Goal: Task Accomplishment & Management: Use online tool/utility

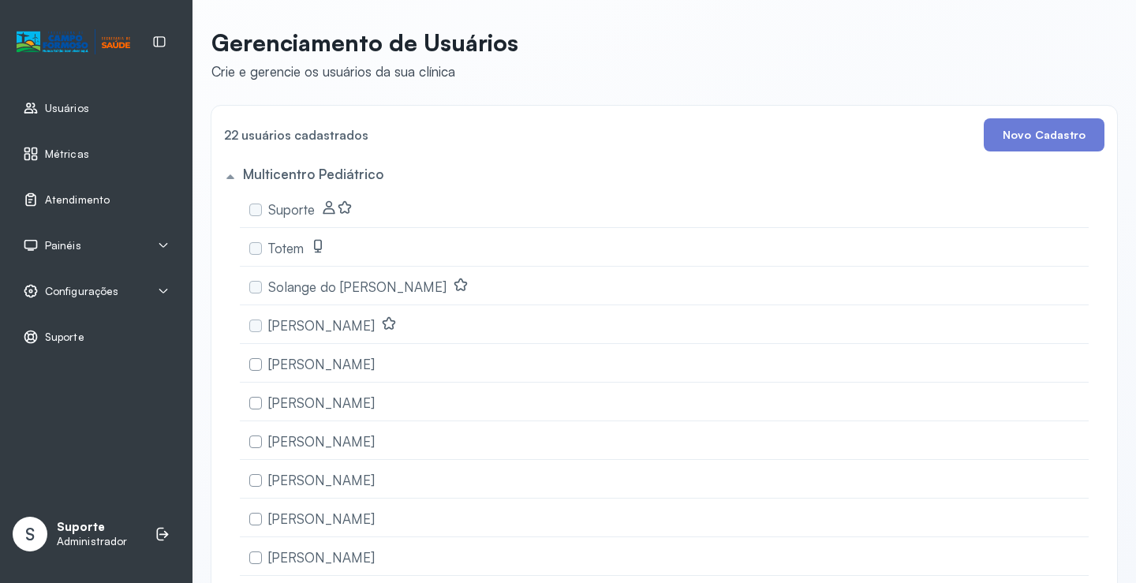
click at [85, 198] on span "Atendimento" at bounding box center [77, 199] width 65 height 13
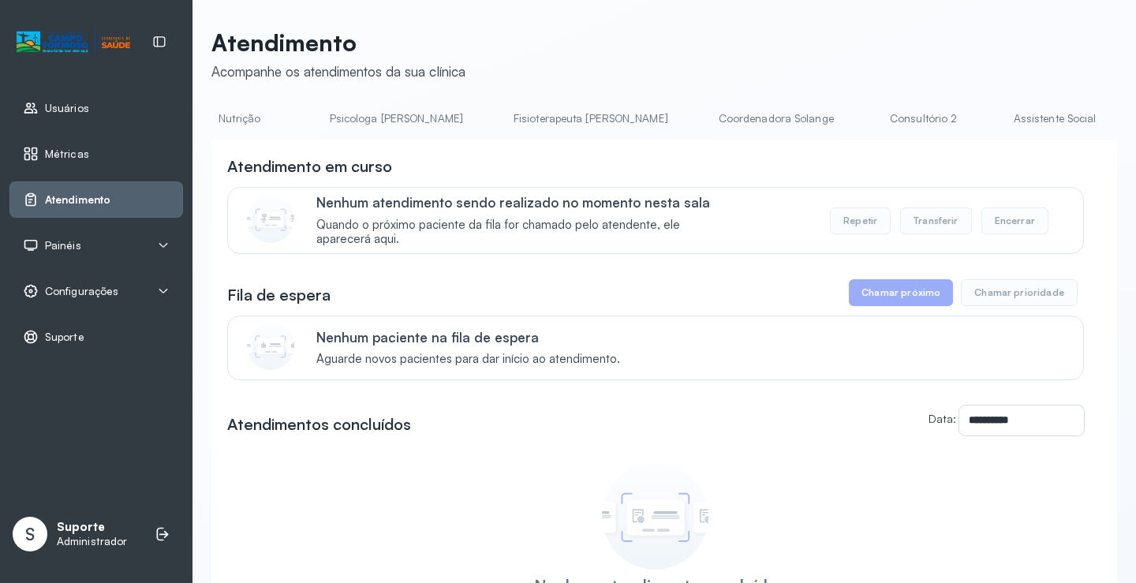
scroll to position [0, 1234]
click at [581, 126] on link "Triagem" at bounding box center [636, 119] width 110 height 26
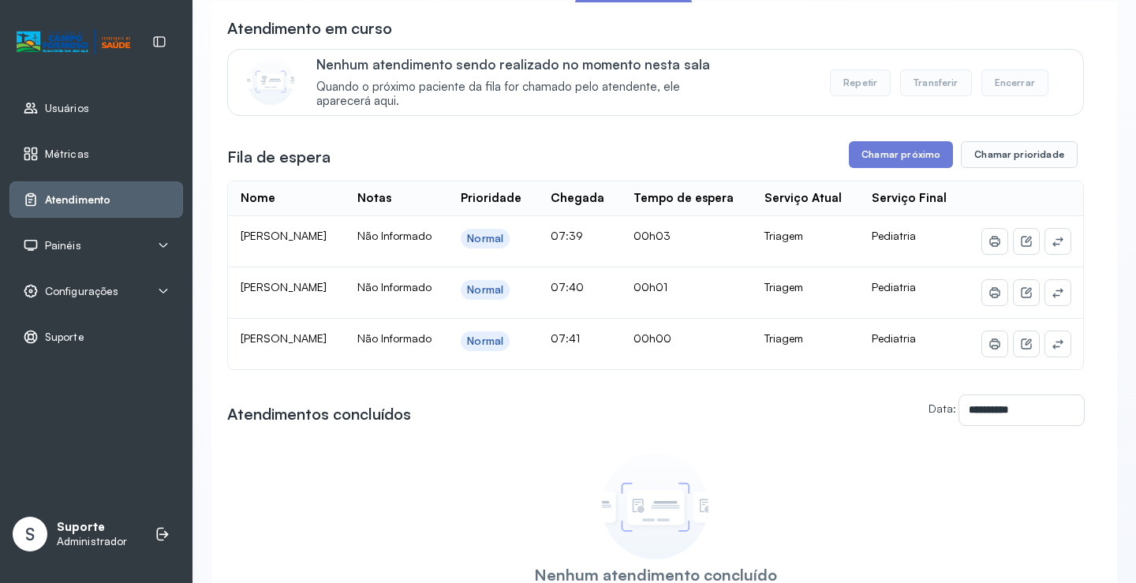
scroll to position [106, 0]
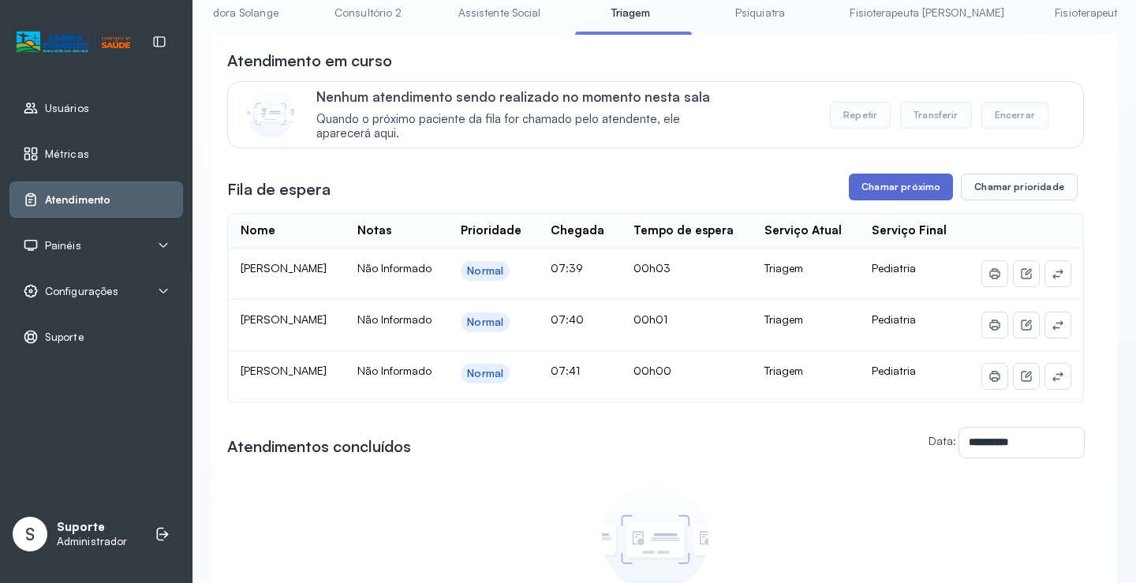
click at [900, 190] on button "Chamar próximo" at bounding box center [901, 187] width 104 height 27
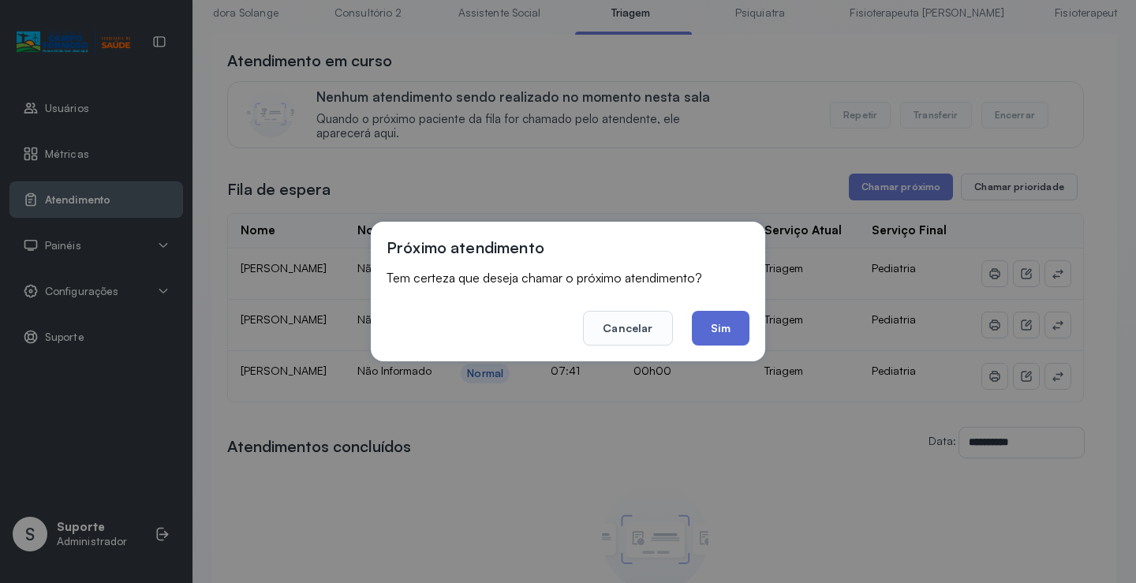
drag, startPoint x: 722, startPoint y: 327, endPoint x: 608, endPoint y: 272, distance: 126.3
click at [719, 325] on button "Sim" at bounding box center [721, 328] width 58 height 35
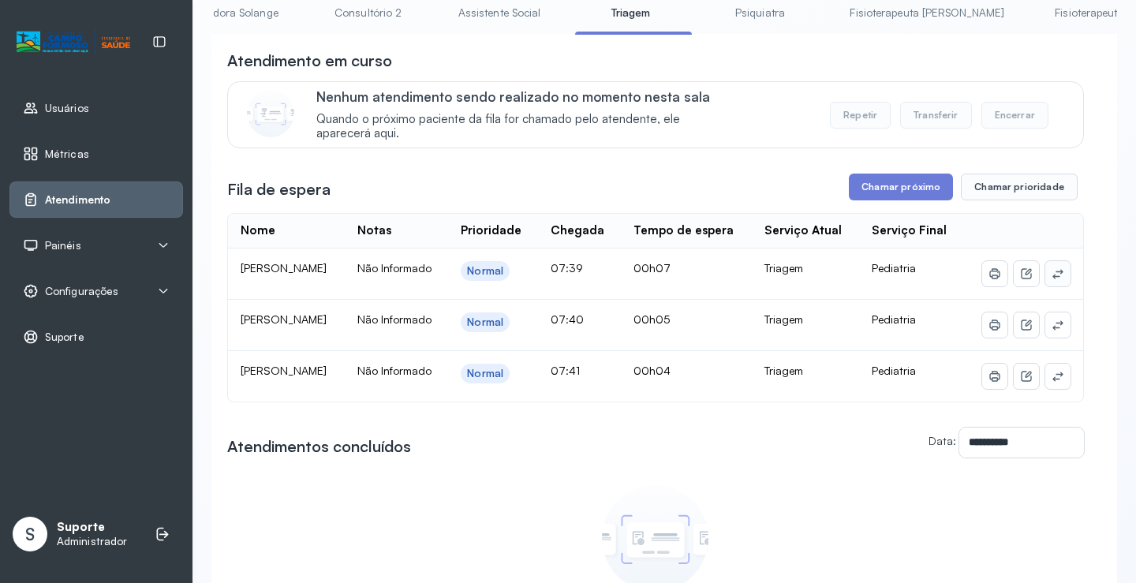
click at [1051, 280] on icon at bounding box center [1057, 273] width 13 height 13
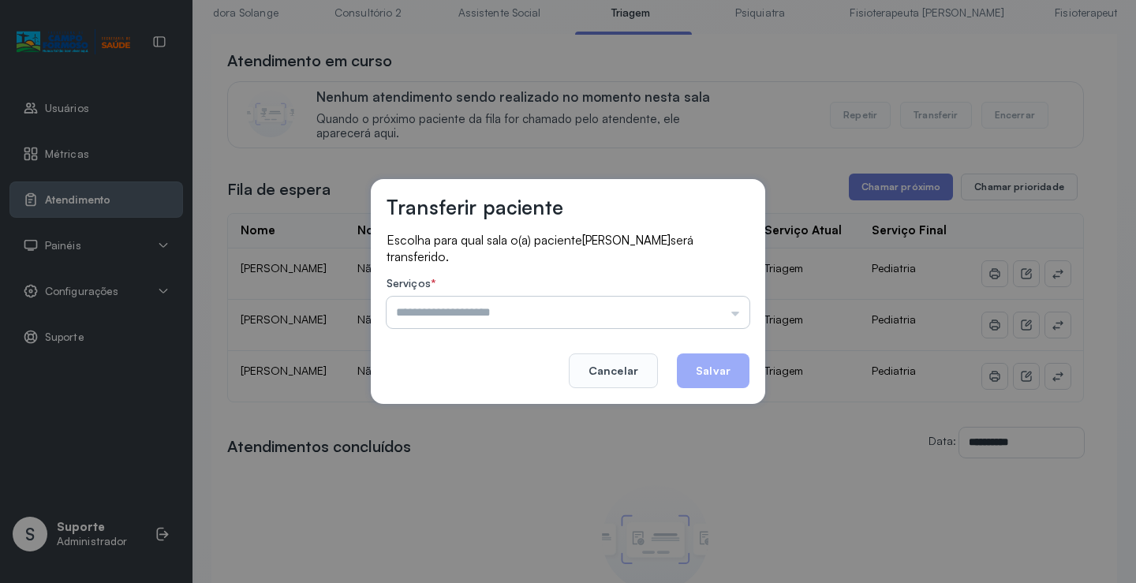
click at [470, 311] on input "text" at bounding box center [567, 313] width 363 height 32
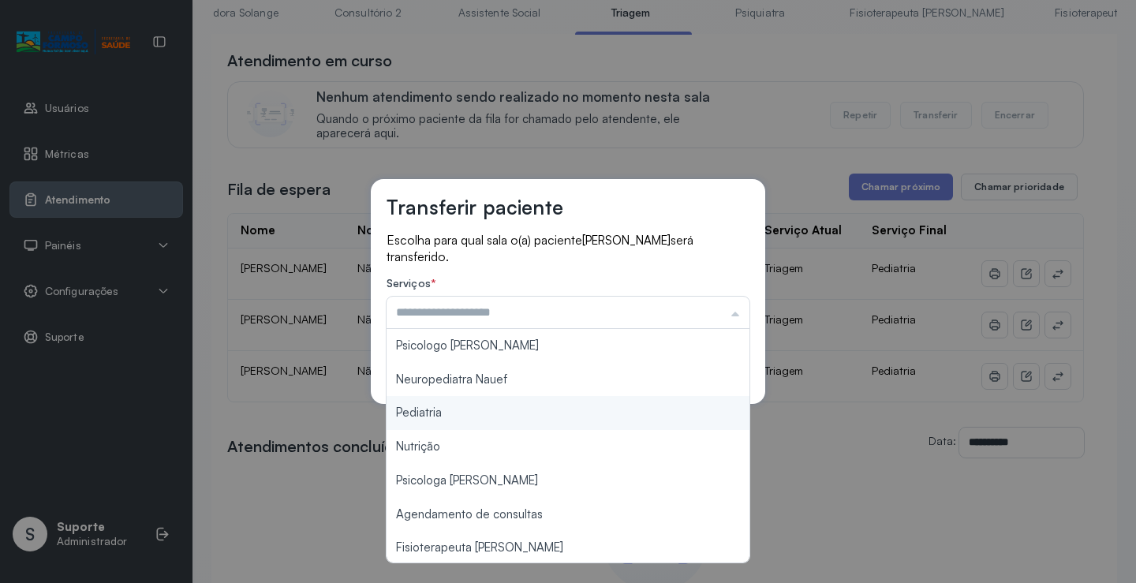
type input "*********"
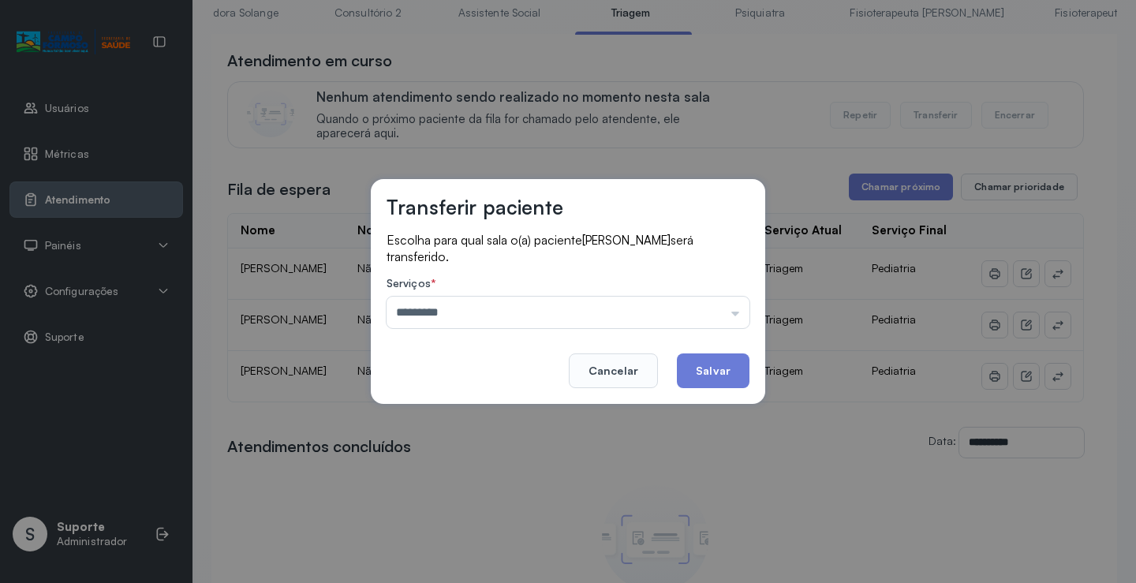
drag, startPoint x: 418, startPoint y: 416, endPoint x: 741, endPoint y: 372, distance: 325.6
click at [423, 415] on div "Transferir paciente Escolha para qual sala o(a) paciente [PERSON_NAME] será tra…" at bounding box center [568, 291] width 1136 height 583
click at [718, 371] on button "Salvar" at bounding box center [713, 370] width 73 height 35
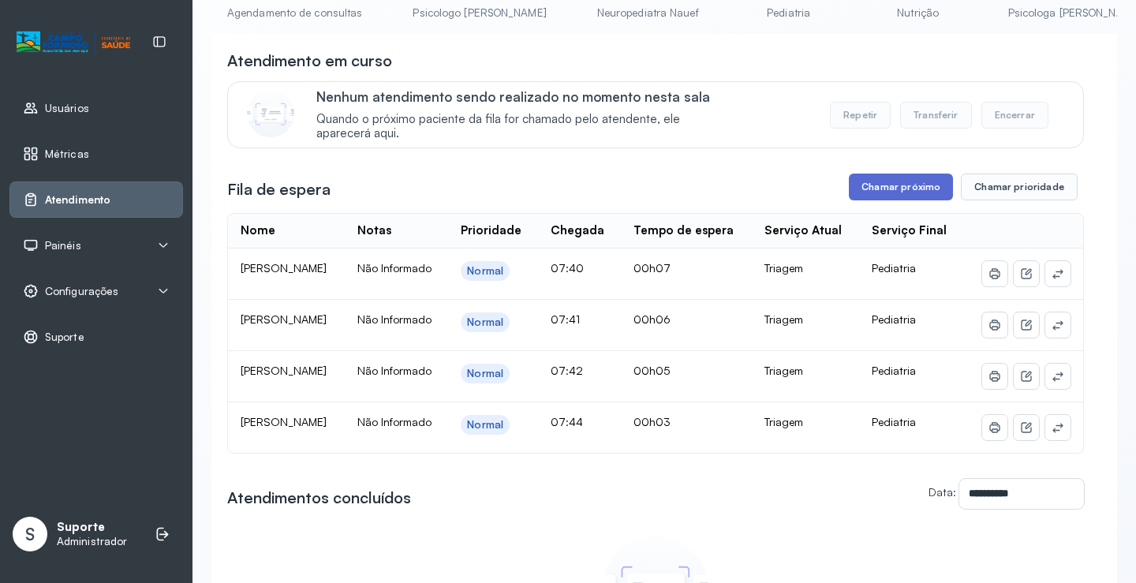
click at [895, 187] on button "Chamar próximo" at bounding box center [901, 187] width 104 height 27
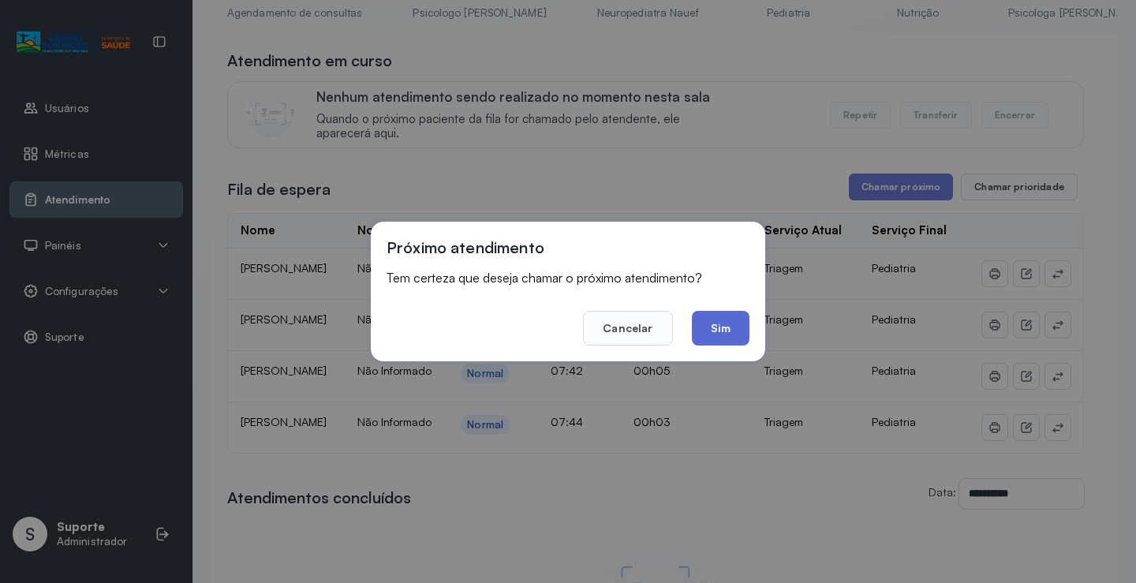
drag, startPoint x: 733, startPoint y: 323, endPoint x: 612, endPoint y: 326, distance: 121.5
click at [731, 323] on button "Sim" at bounding box center [721, 328] width 58 height 35
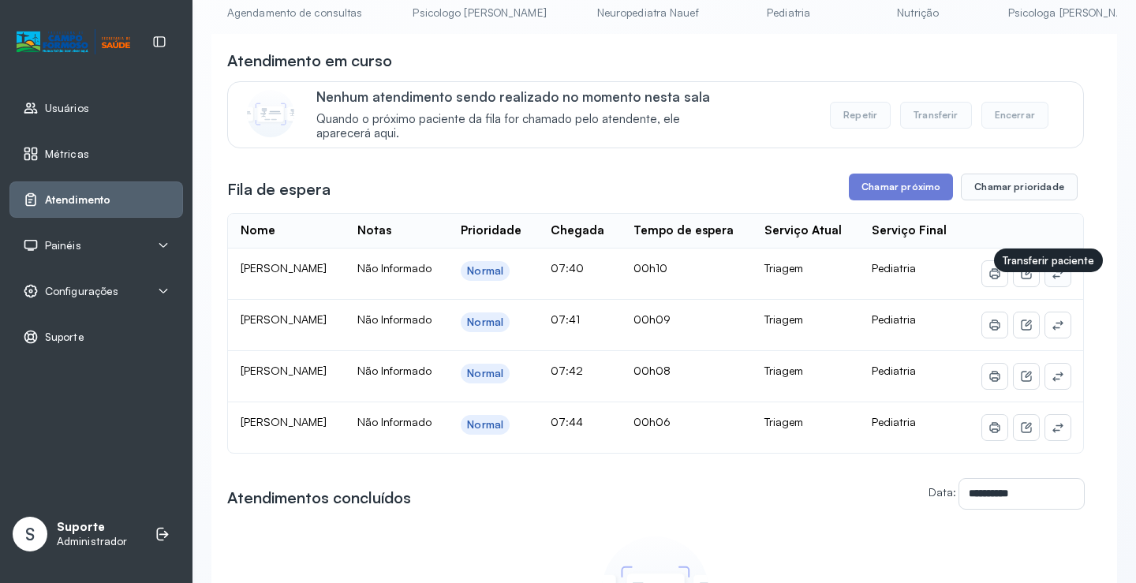
click at [1051, 280] on icon at bounding box center [1057, 273] width 13 height 13
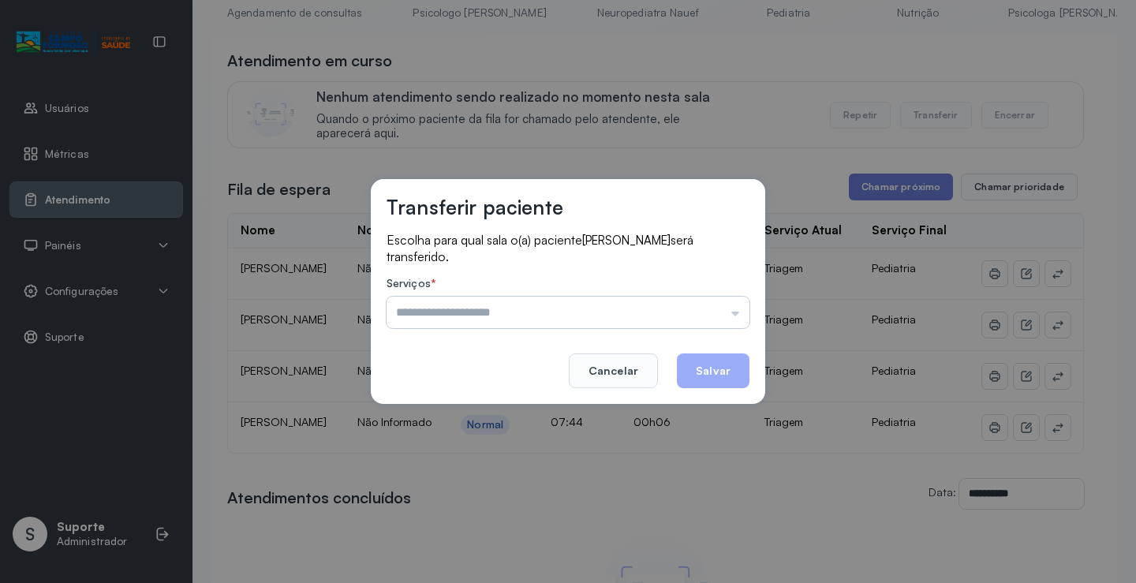
click at [459, 310] on input "text" at bounding box center [567, 313] width 363 height 32
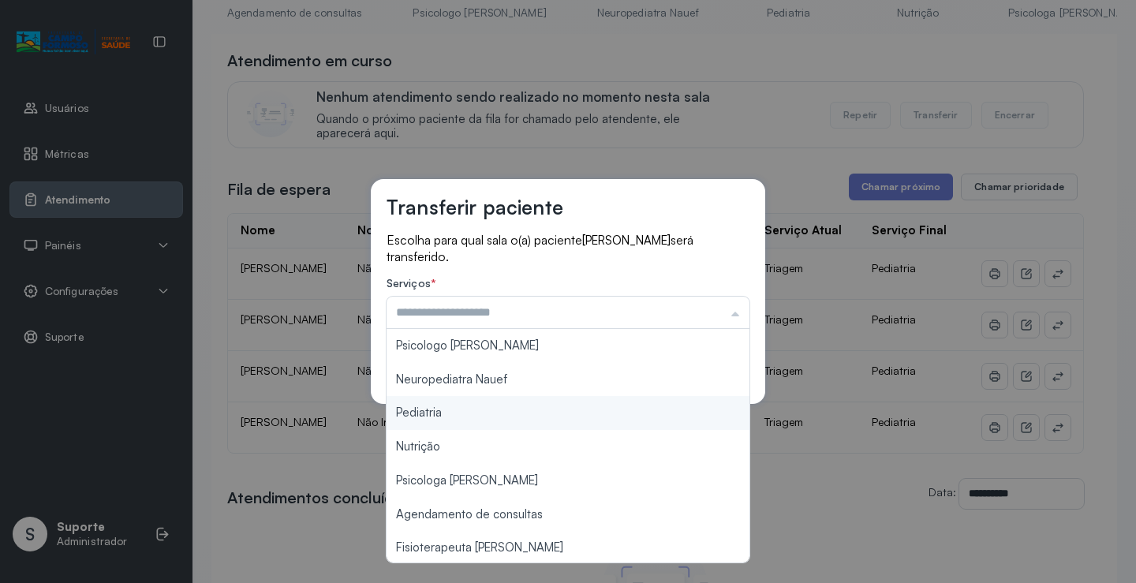
type input "*********"
drag, startPoint x: 416, startPoint y: 420, endPoint x: 614, endPoint y: 379, distance: 202.0
click at [425, 417] on div "Transferir paciente Escolha para qual sala o(a) paciente [PERSON_NAME] será tra…" at bounding box center [568, 291] width 1136 height 583
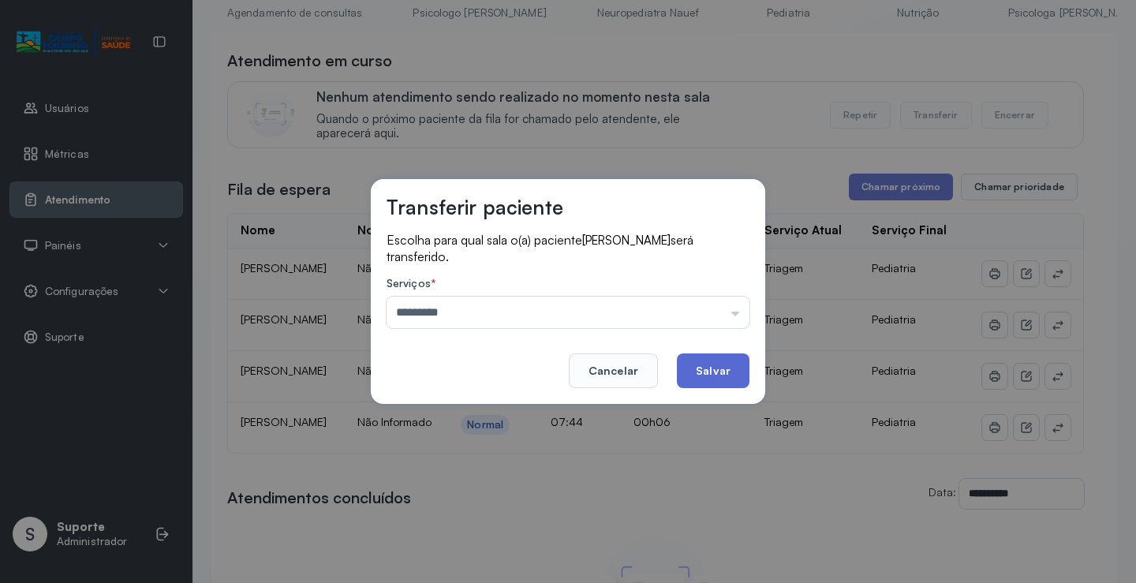
click at [717, 364] on button "Salvar" at bounding box center [713, 370] width 73 height 35
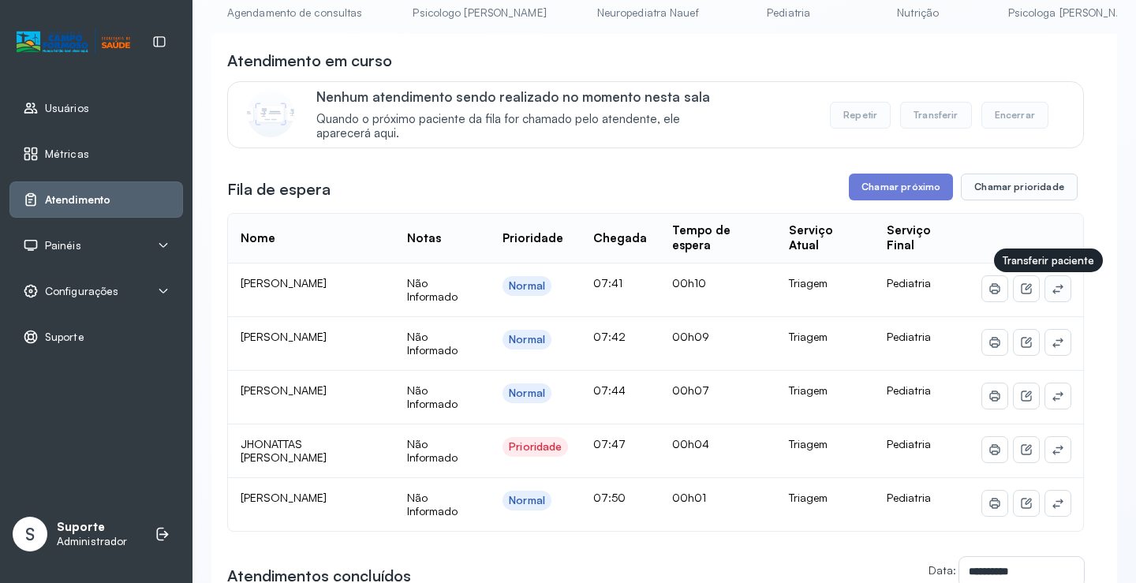
click at [1051, 294] on icon at bounding box center [1057, 288] width 13 height 13
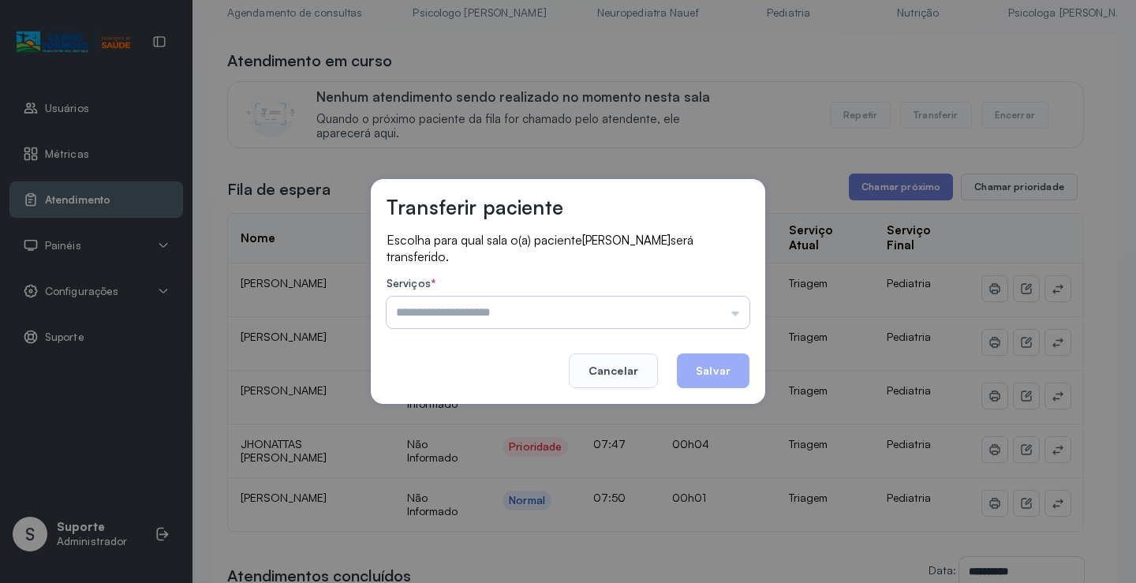
click at [450, 319] on input "text" at bounding box center [567, 313] width 363 height 32
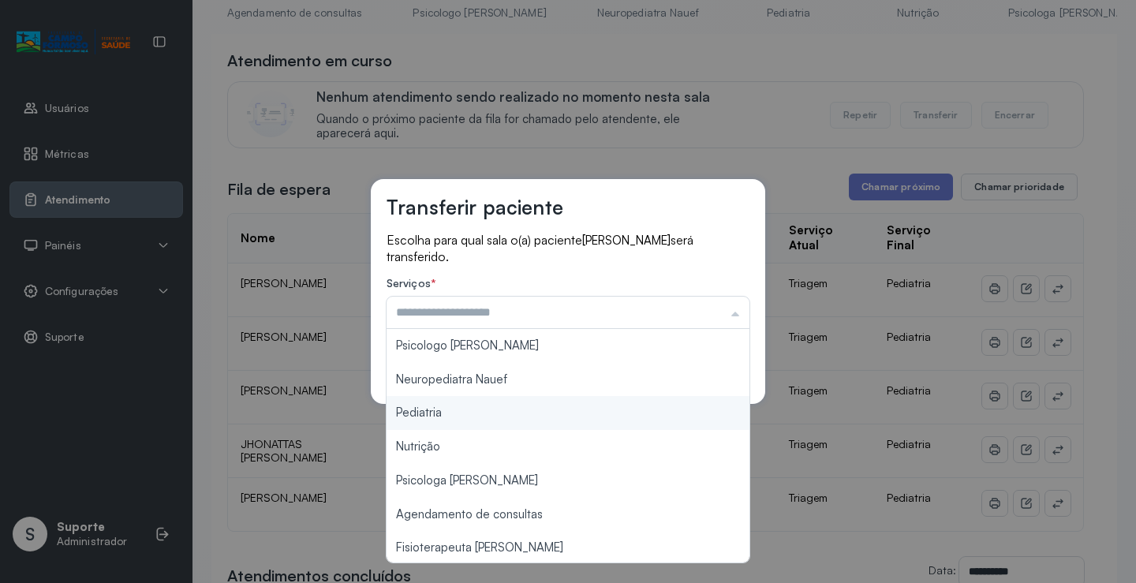
type input "*********"
drag, startPoint x: 424, startPoint y: 410, endPoint x: 527, endPoint y: 405, distance: 103.5
click at [467, 414] on div "Transferir paciente Escolha para qual sala o(a) paciente [PERSON_NAME] será tra…" at bounding box center [568, 291] width 1136 height 583
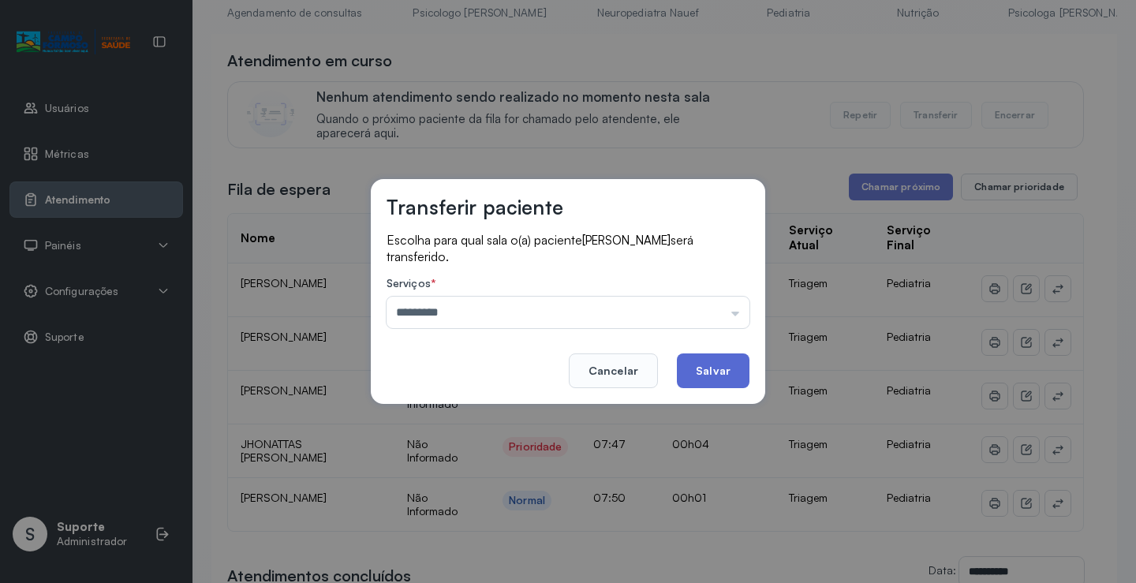
click at [732, 368] on button "Salvar" at bounding box center [713, 370] width 73 height 35
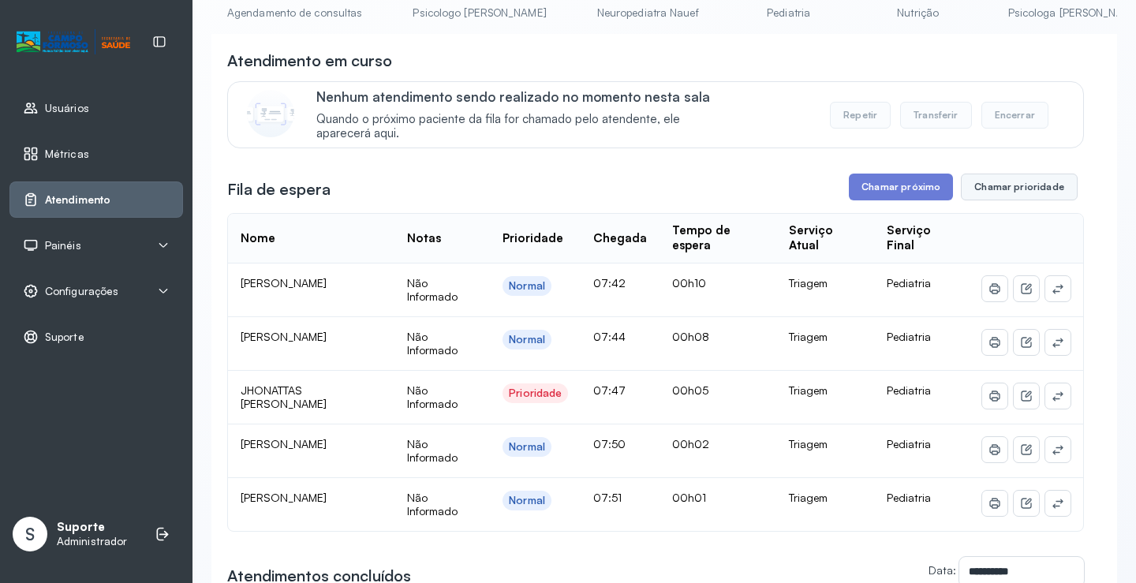
click at [1002, 193] on button "Chamar prioridade" at bounding box center [1019, 187] width 117 height 27
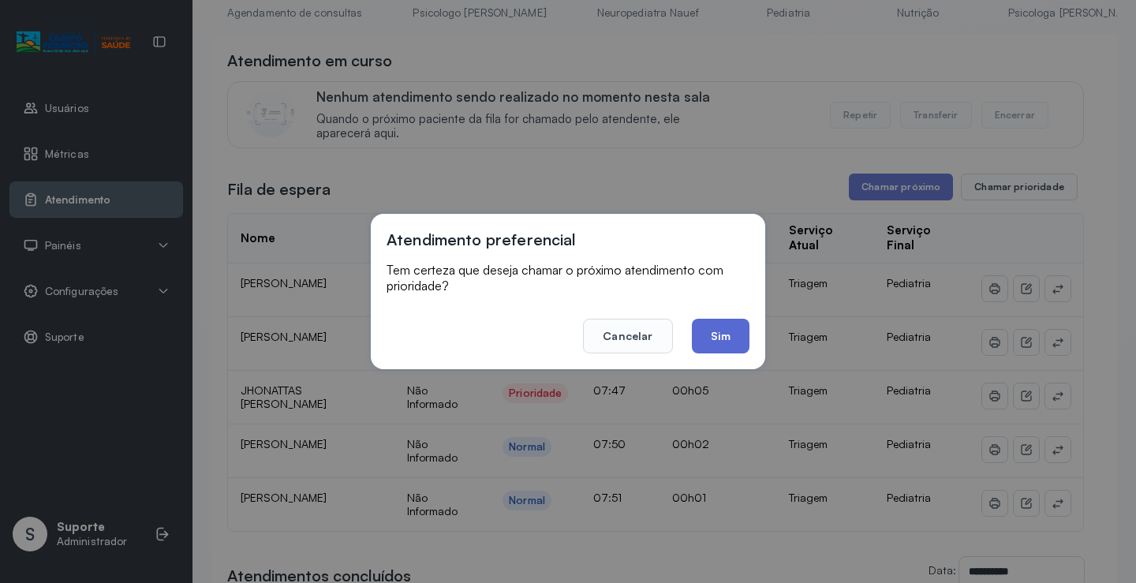
click at [733, 327] on button "Sim" at bounding box center [721, 336] width 58 height 35
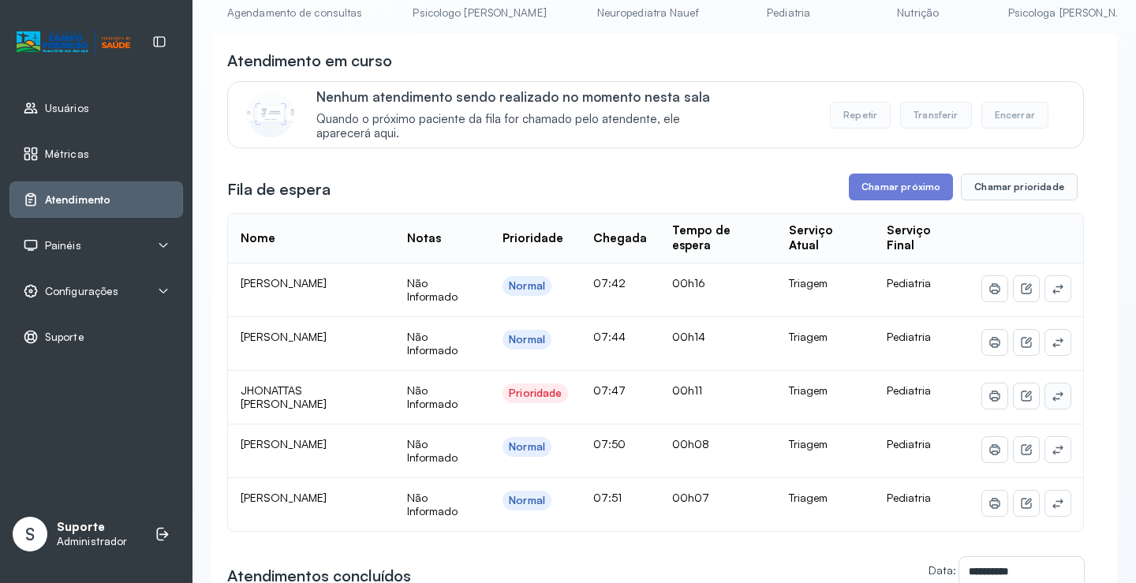
click at [1051, 402] on icon at bounding box center [1057, 396] width 13 height 13
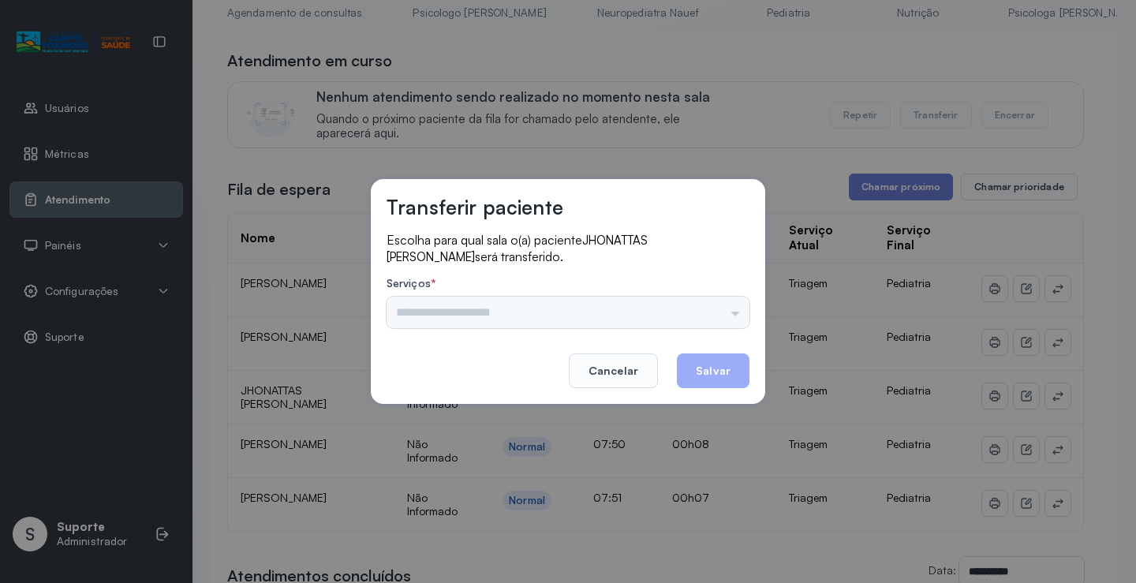
click at [483, 318] on div "Psicologo [PERSON_NAME] Nauef Pediatria Nutrição Psicologa Alana Agendamento de…" at bounding box center [567, 313] width 363 height 32
click at [464, 310] on input "text" at bounding box center [567, 313] width 363 height 32
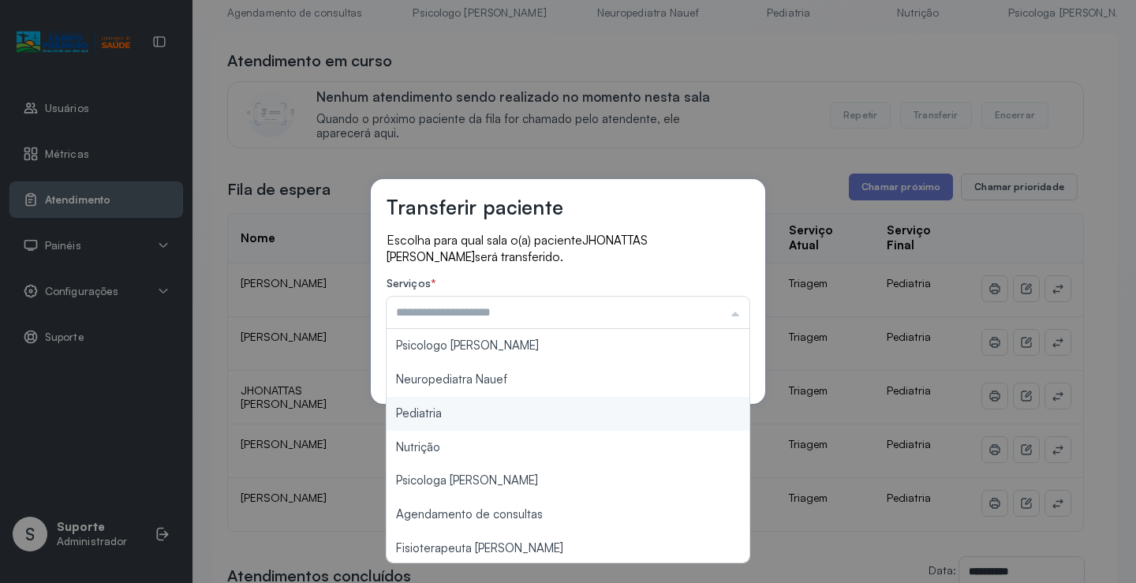
type input "*********"
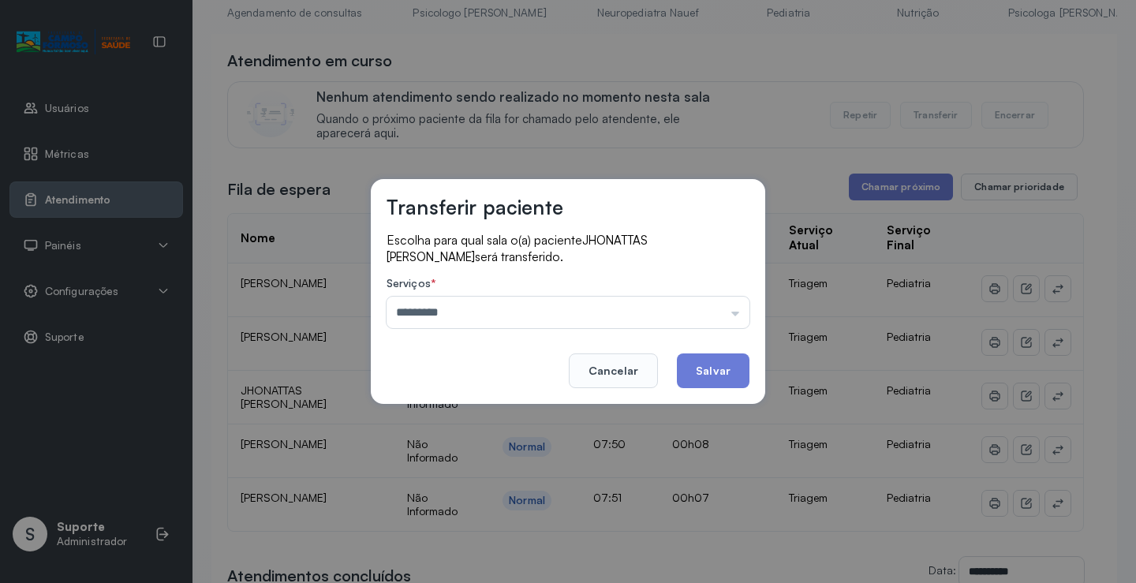
click at [419, 412] on div "Transferir paciente Escolha para qual sala o(a) paciente JHONATTAS [PERSON_NAME…" at bounding box center [568, 291] width 1136 height 583
click at [736, 364] on button "Salvar" at bounding box center [713, 370] width 73 height 35
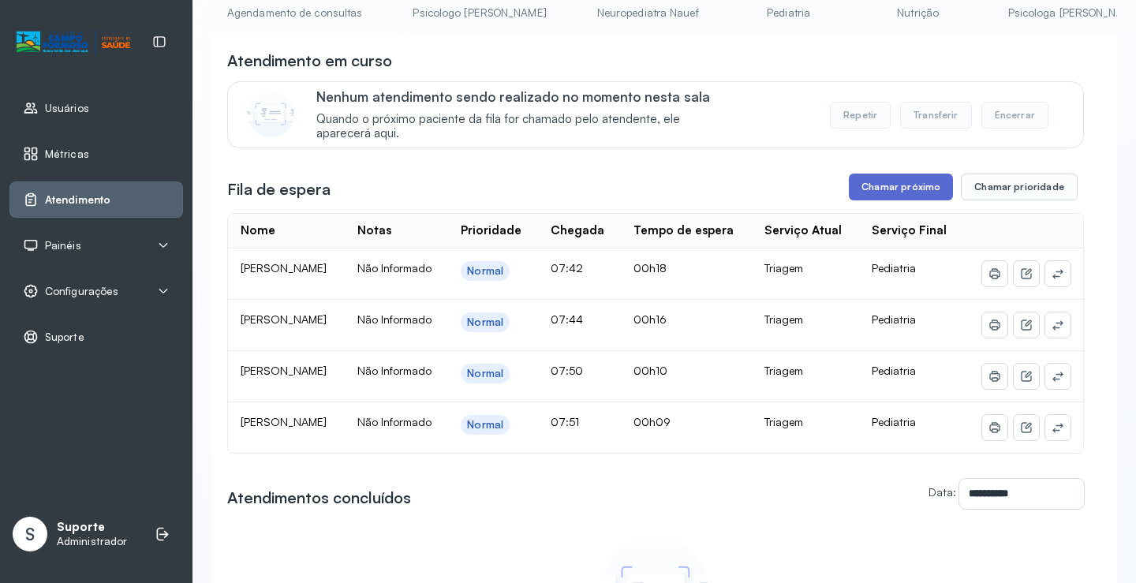
click at [883, 191] on button "Chamar próximo" at bounding box center [901, 187] width 104 height 27
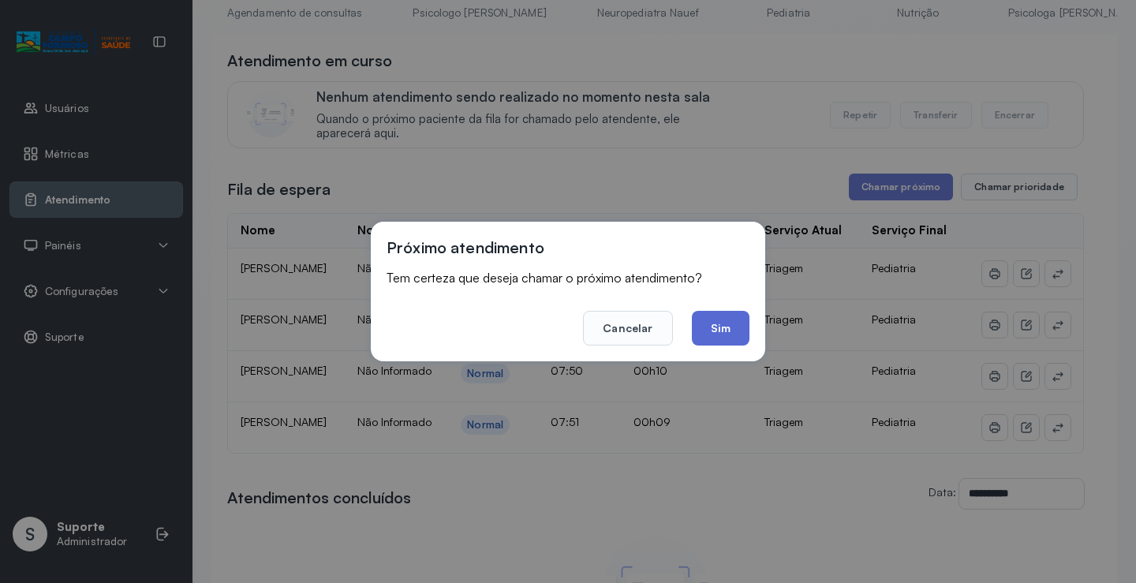
click at [717, 334] on button "Sim" at bounding box center [721, 328] width 58 height 35
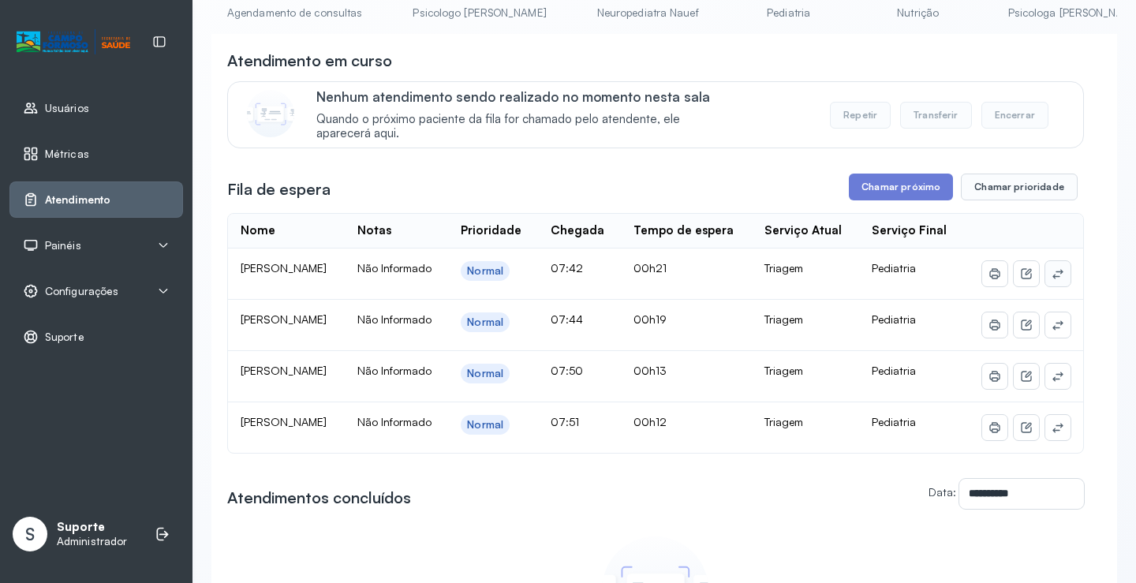
click at [1051, 280] on icon at bounding box center [1057, 273] width 13 height 13
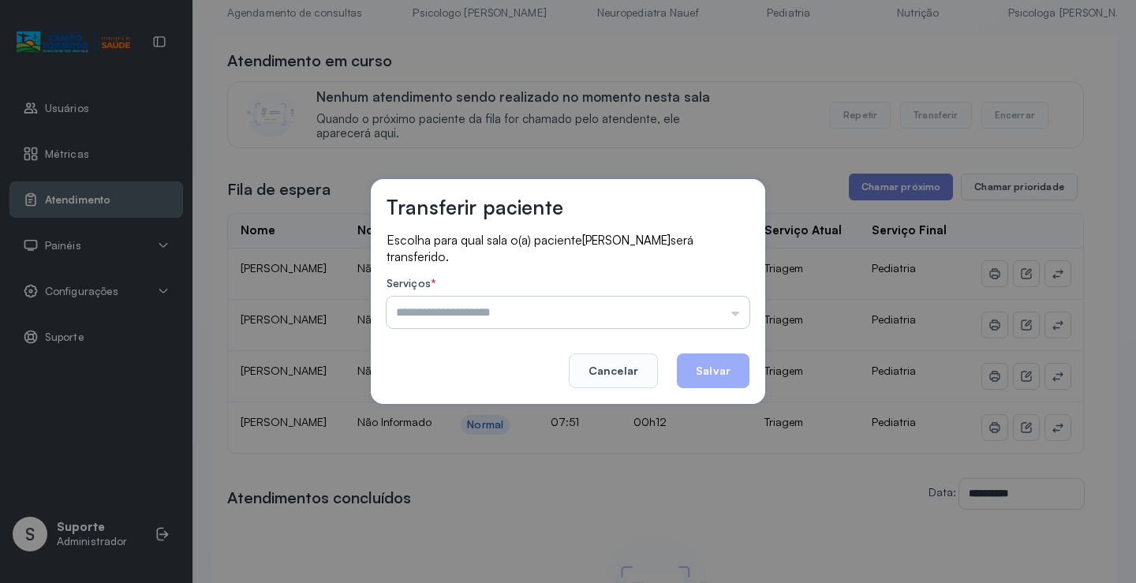
click at [476, 316] on input "text" at bounding box center [567, 313] width 363 height 32
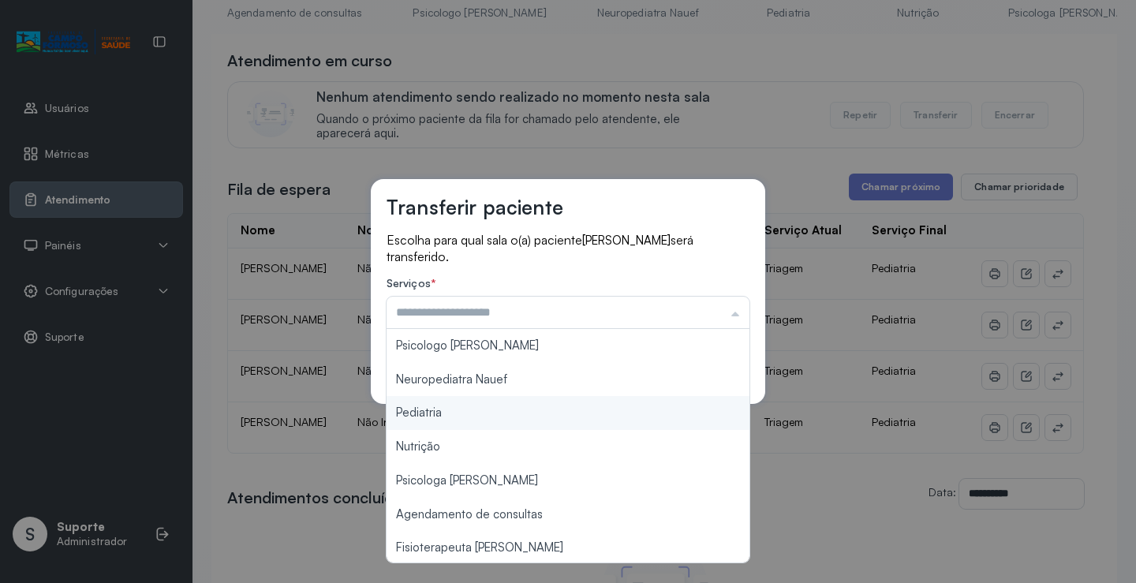
type input "*********"
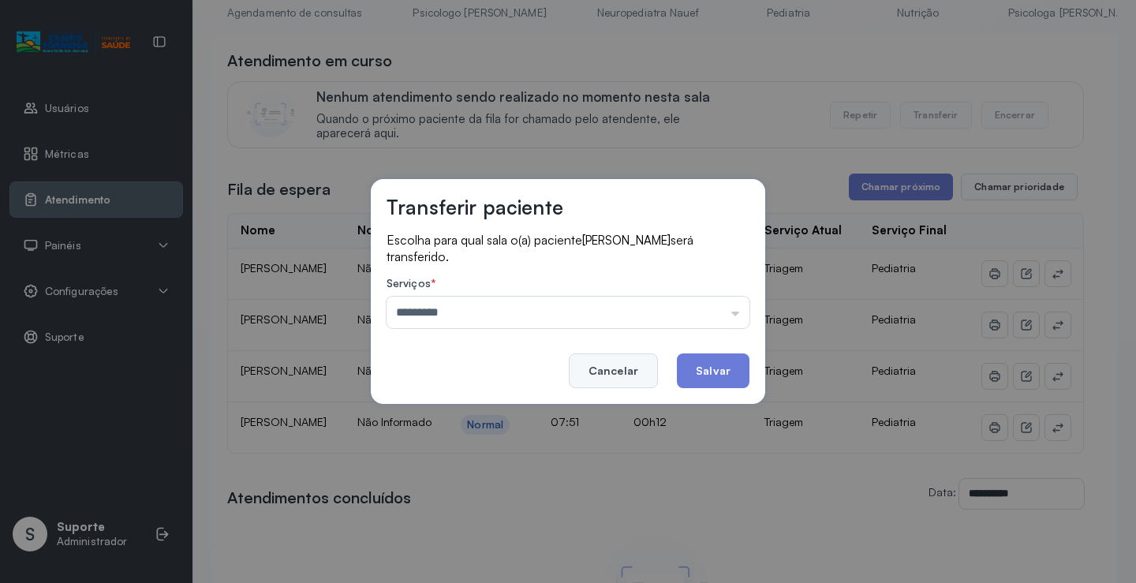
drag, startPoint x: 435, startPoint y: 412, endPoint x: 626, endPoint y: 356, distance: 199.4
click at [569, 369] on div "Transferir paciente Escolha para qual sala o(a) paciente [PERSON_NAME] será tra…" at bounding box center [568, 291] width 394 height 225
click at [704, 363] on button "Salvar" at bounding box center [713, 370] width 73 height 35
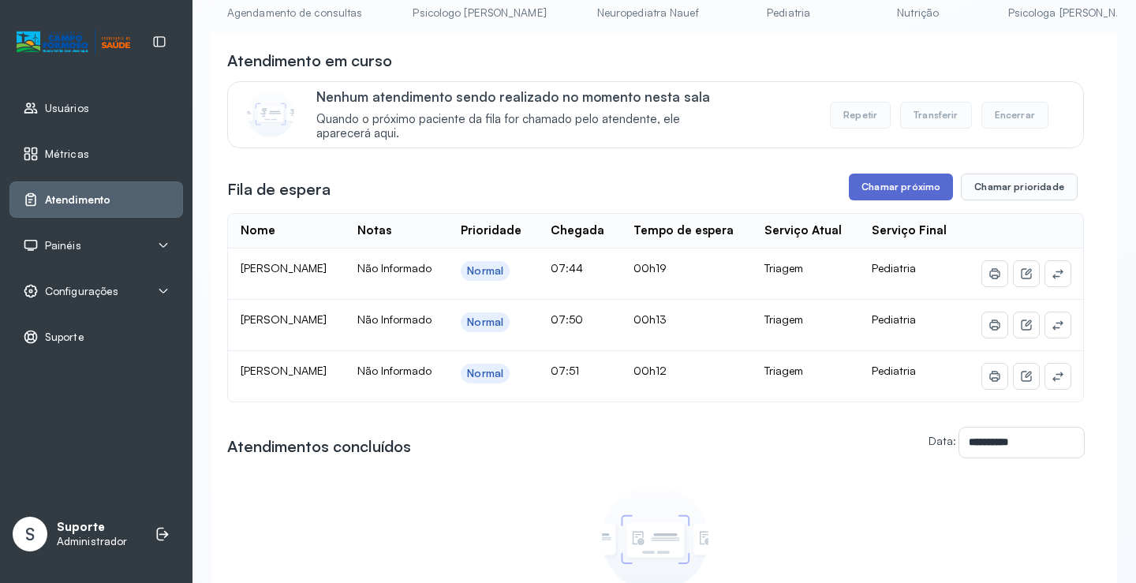
click at [881, 193] on button "Chamar próximo" at bounding box center [901, 187] width 104 height 27
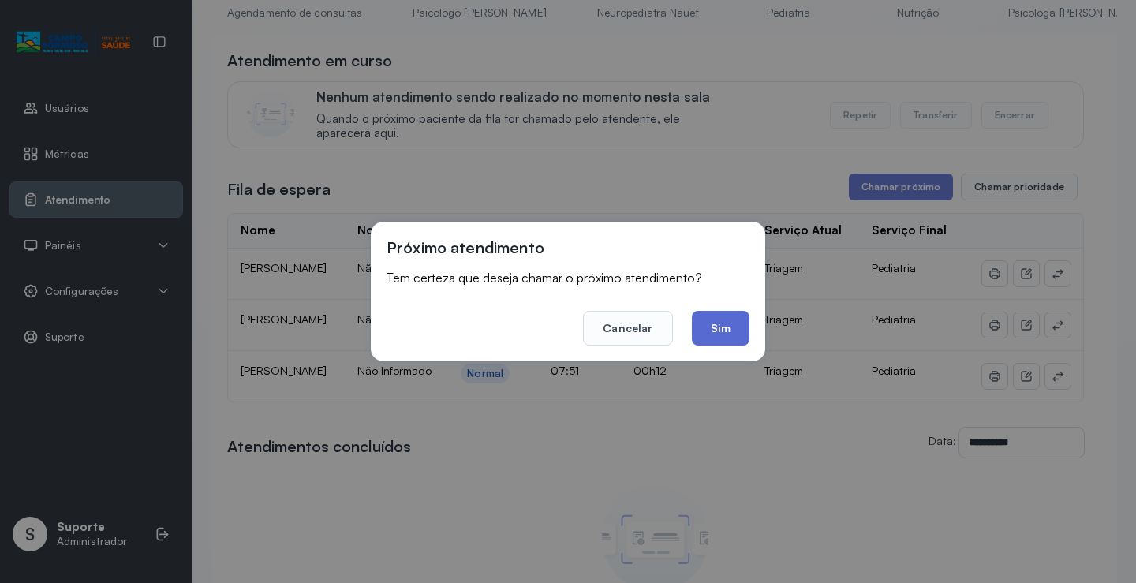
click at [732, 323] on button "Sim" at bounding box center [721, 328] width 58 height 35
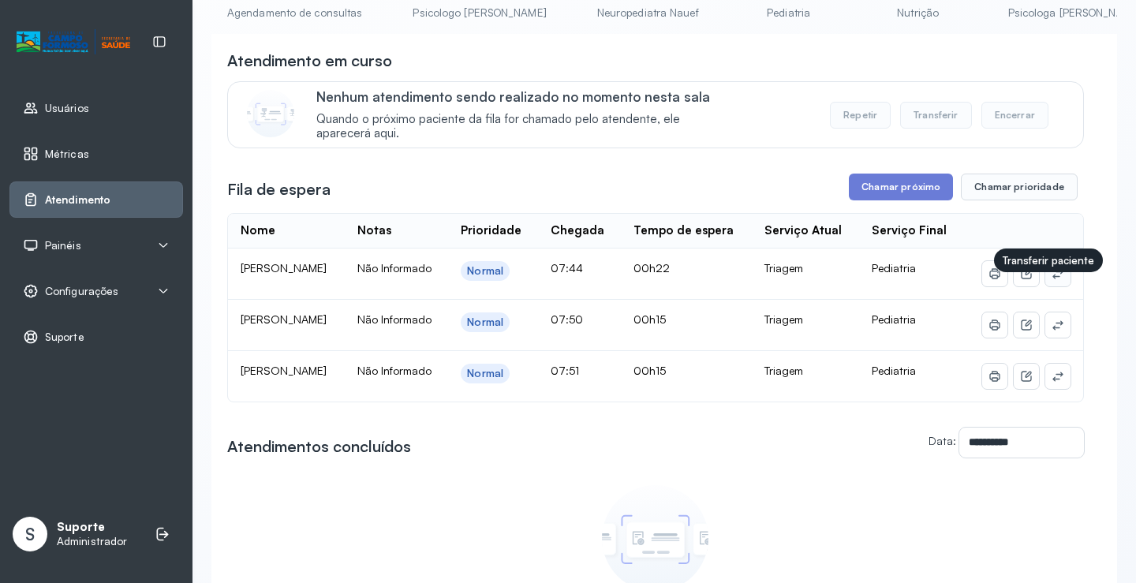
click at [1045, 286] on button at bounding box center [1057, 273] width 25 height 25
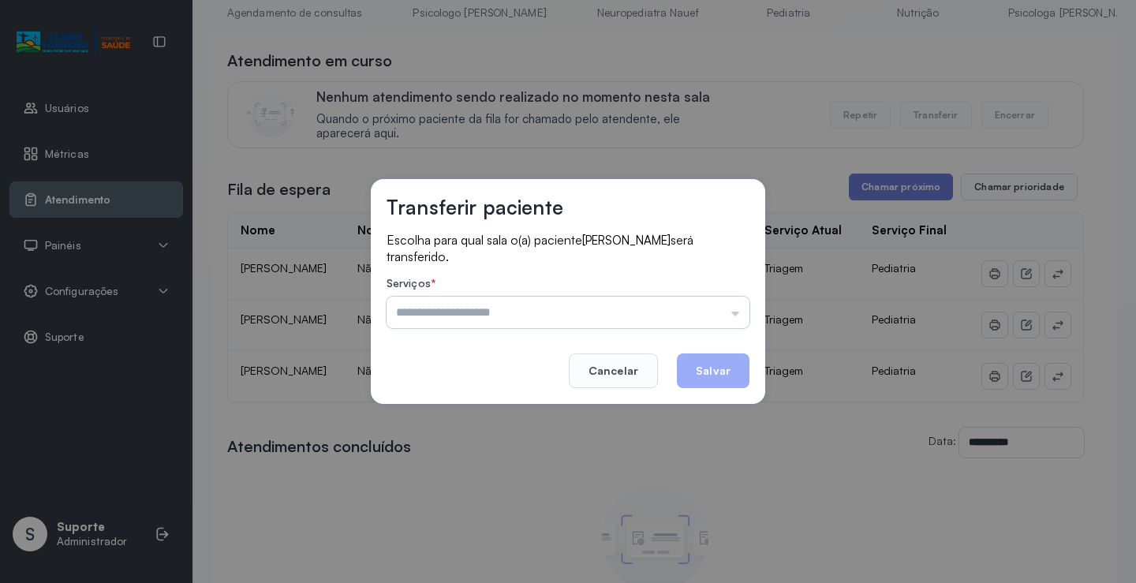
click at [504, 320] on input "text" at bounding box center [567, 313] width 363 height 32
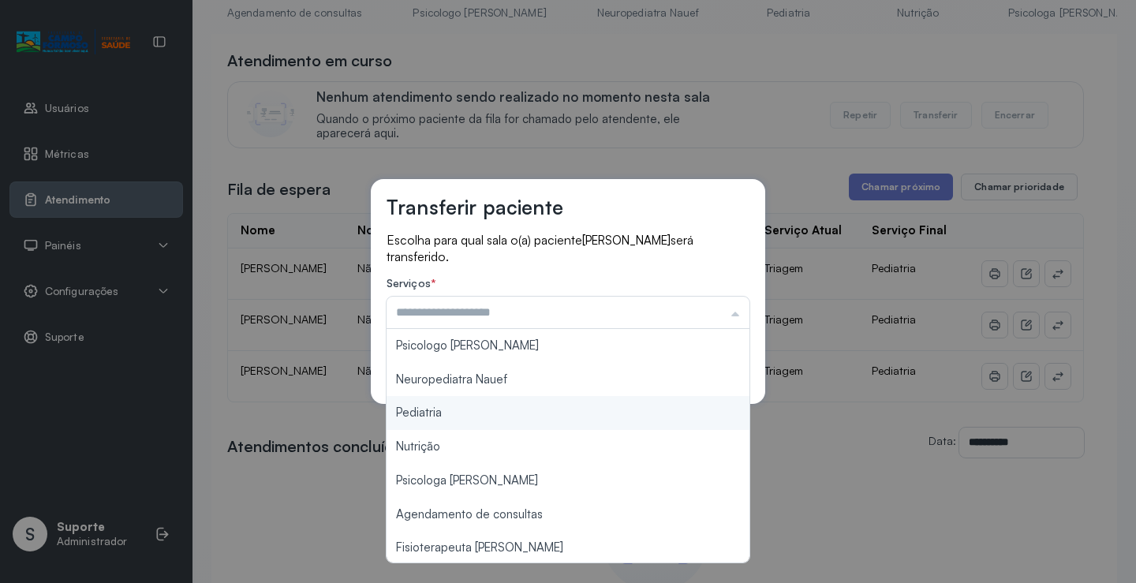
type input "*********"
drag, startPoint x: 431, startPoint y: 415, endPoint x: 699, endPoint y: 333, distance: 279.7
click at [486, 403] on div "Transferir paciente Escolha para qual sala o(a) paciente [PERSON_NAME] será tra…" at bounding box center [568, 291] width 394 height 225
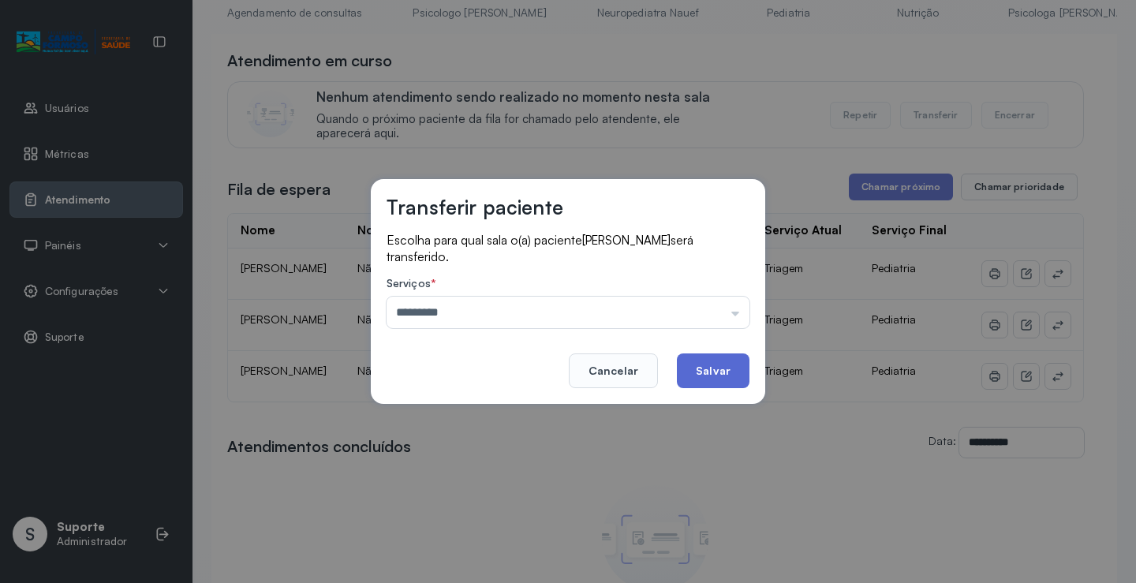
click at [728, 366] on button "Salvar" at bounding box center [713, 370] width 73 height 35
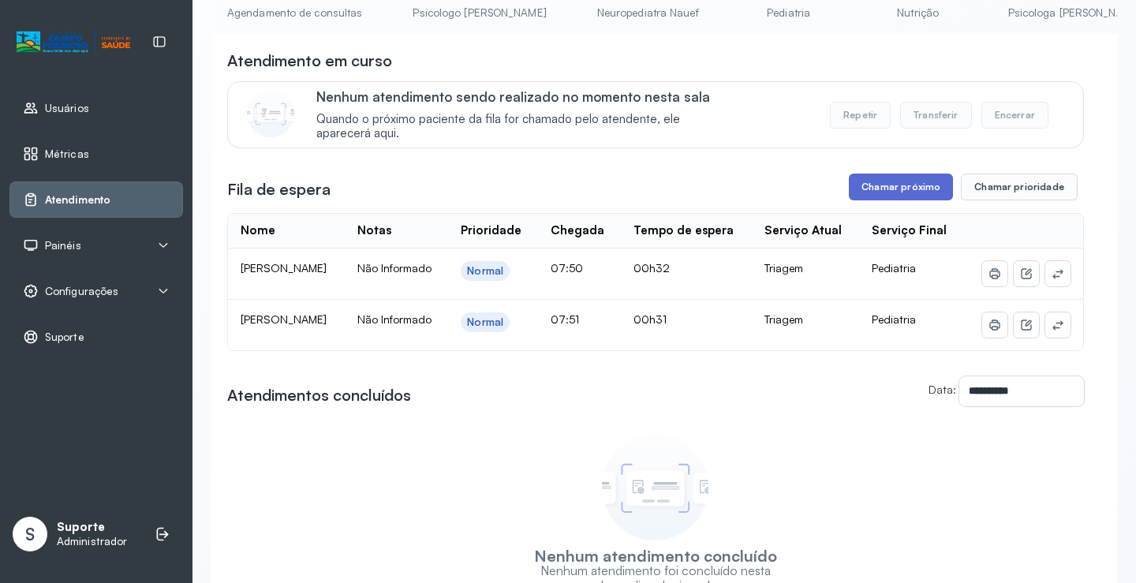
click at [894, 192] on button "Chamar próximo" at bounding box center [901, 187] width 104 height 27
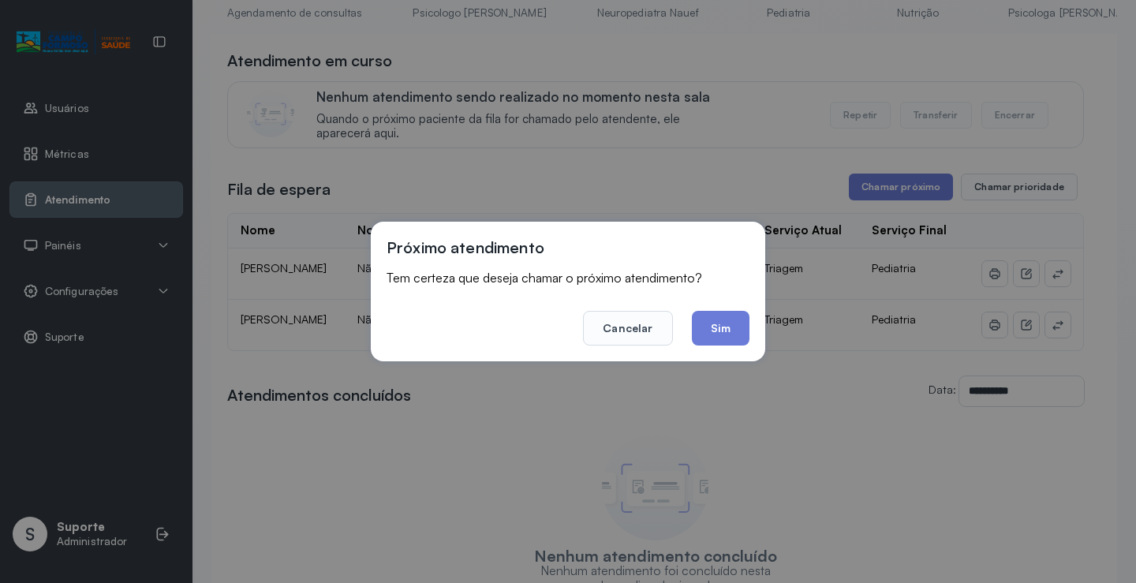
drag, startPoint x: 717, startPoint y: 332, endPoint x: 431, endPoint y: 242, distance: 299.3
click at [711, 328] on button "Sim" at bounding box center [721, 328] width 58 height 35
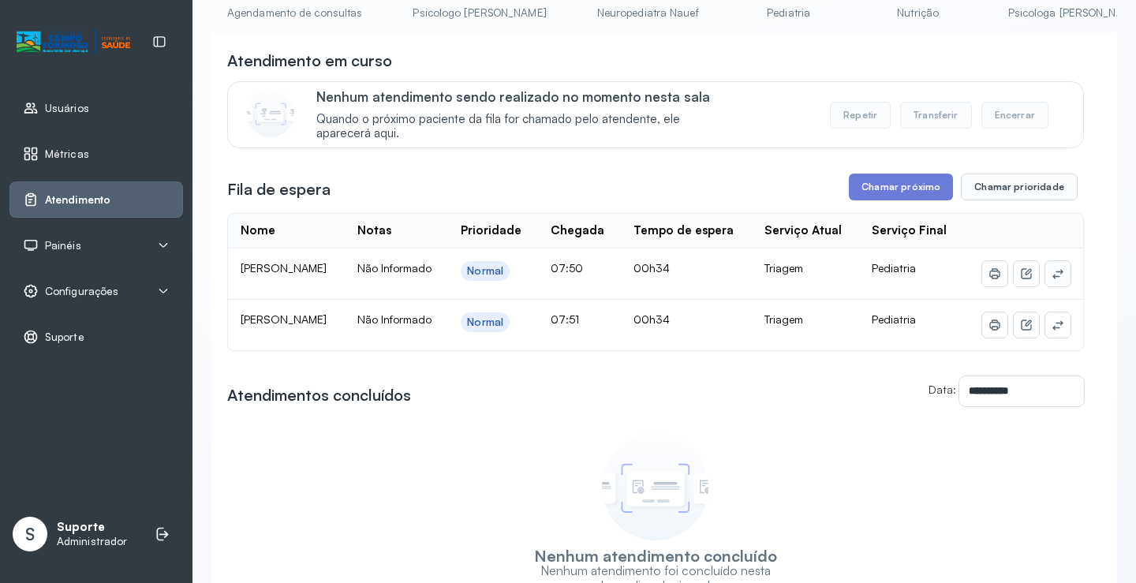
click at [1051, 280] on icon at bounding box center [1057, 273] width 13 height 13
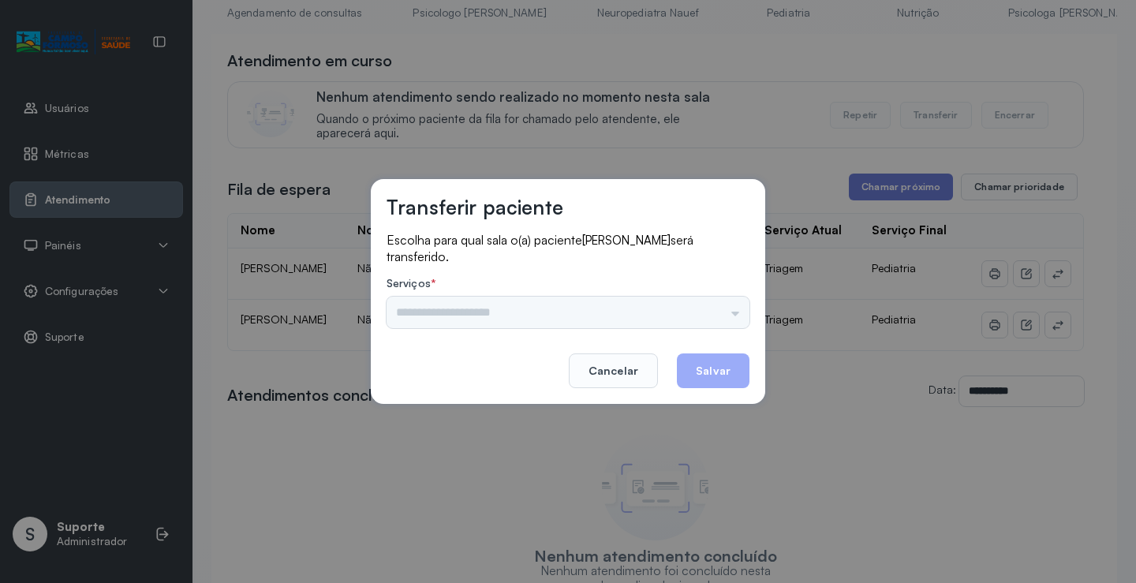
click at [439, 311] on div "Psicologo [PERSON_NAME] Nauef Pediatria Nutrição Psicologa Alana Agendamento de…" at bounding box center [567, 313] width 363 height 32
click at [447, 321] on div "Psicologo [PERSON_NAME] Nauef Pediatria Nutrição Psicologa Alana Agendamento de…" at bounding box center [567, 313] width 363 height 32
click at [506, 312] on div "Psicologo [PERSON_NAME] Nauef Pediatria Nutrição Psicologa Alana Agendamento de…" at bounding box center [567, 313] width 363 height 32
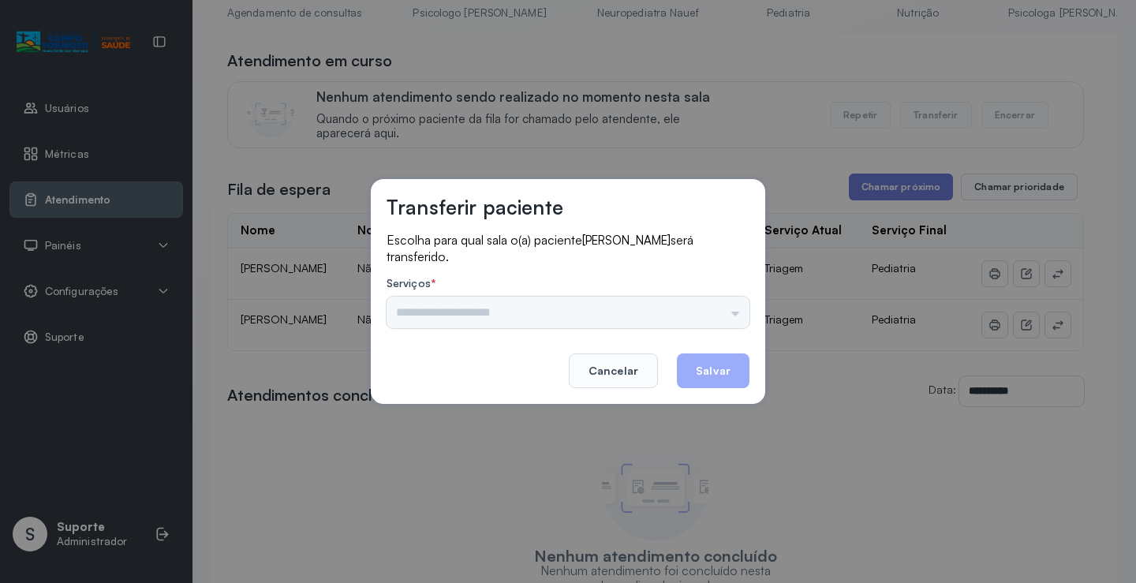
click at [602, 312] on div "Psicologo [PERSON_NAME] Nauef Pediatria Nutrição Psicologa Alana Agendamento de…" at bounding box center [567, 313] width 363 height 32
click at [405, 319] on div "Psicologo [PERSON_NAME] Nauef Pediatria Nutrição Psicologa Alana Agendamento de…" at bounding box center [567, 313] width 363 height 32
click at [587, 313] on div "Psicologo [PERSON_NAME] Nauef Pediatria Nutrição Psicologa Alana Agendamento de…" at bounding box center [567, 313] width 363 height 32
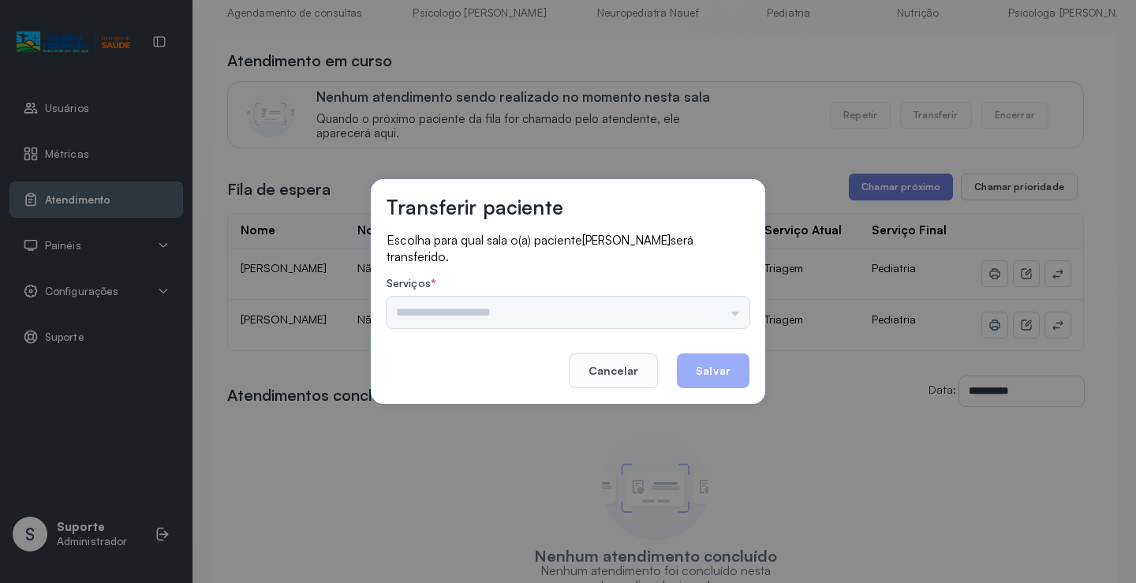
click at [587, 313] on div "Psicologo [PERSON_NAME] Nauef Pediatria Nutrição Psicologa Alana Agendamento de…" at bounding box center [567, 313] width 363 height 32
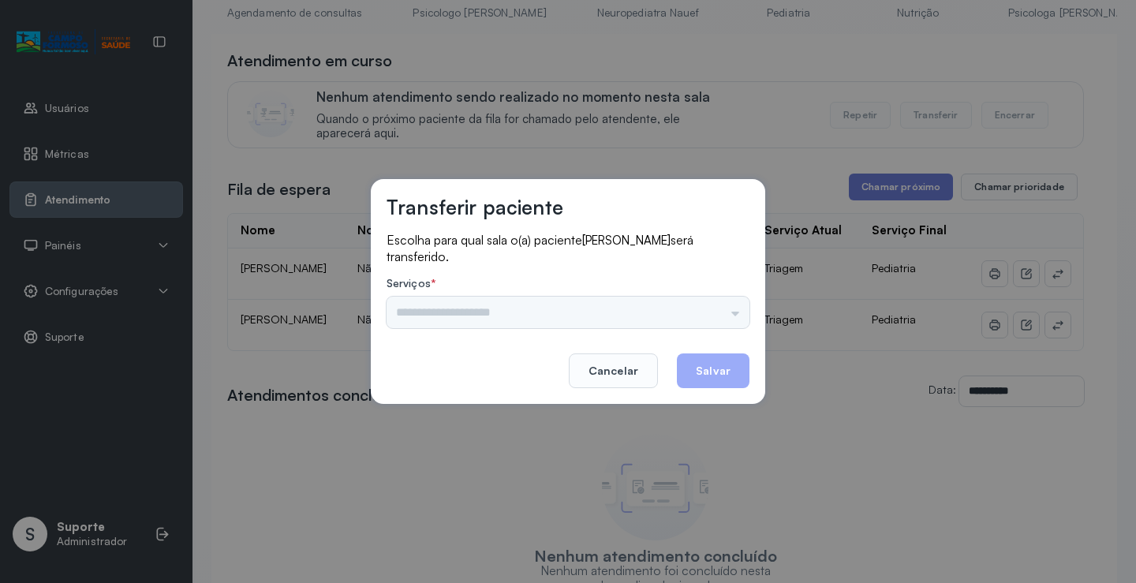
click at [587, 313] on div "Psicologo [PERSON_NAME] Nauef Pediatria Nutrição Psicologa Alana Agendamento de…" at bounding box center [567, 313] width 363 height 32
click at [726, 311] on input "text" at bounding box center [567, 313] width 363 height 32
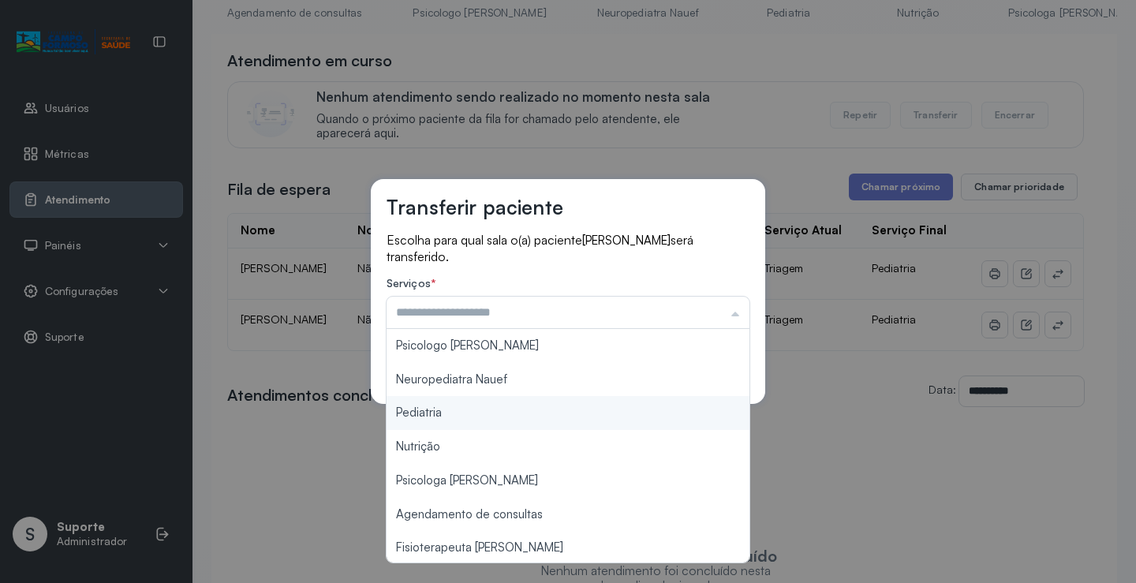
type input "*********"
click at [413, 416] on div "Transferir paciente Escolha para qual sala o(a) paciente [PERSON_NAME] será tra…" at bounding box center [568, 291] width 1136 height 583
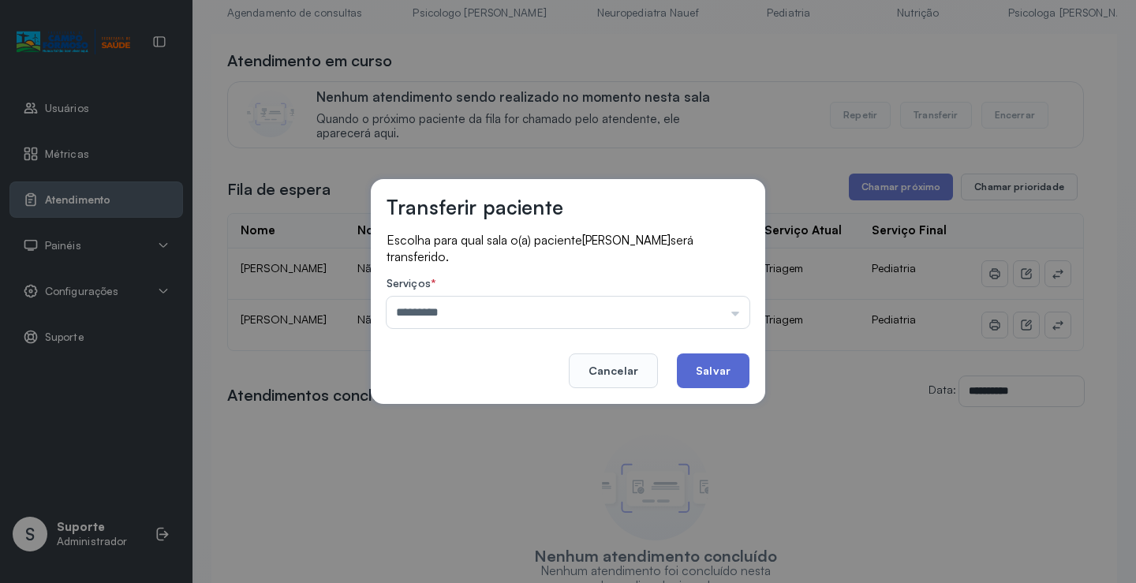
click at [713, 368] on button "Salvar" at bounding box center [713, 370] width 73 height 35
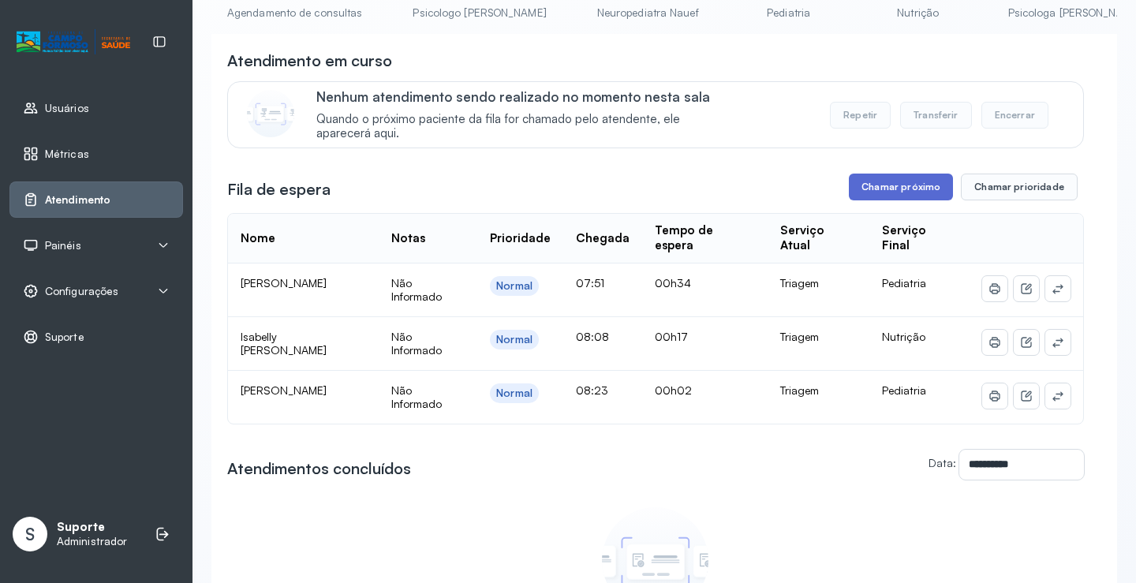
click at [931, 191] on button "Chamar próximo" at bounding box center [901, 187] width 104 height 27
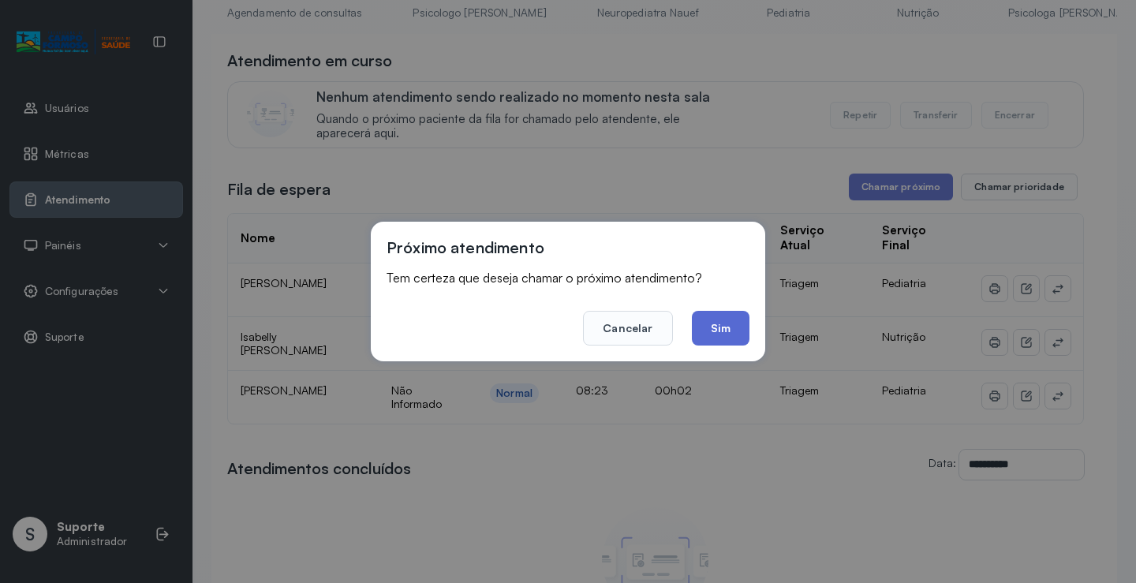
click at [718, 324] on button "Sim" at bounding box center [721, 328] width 58 height 35
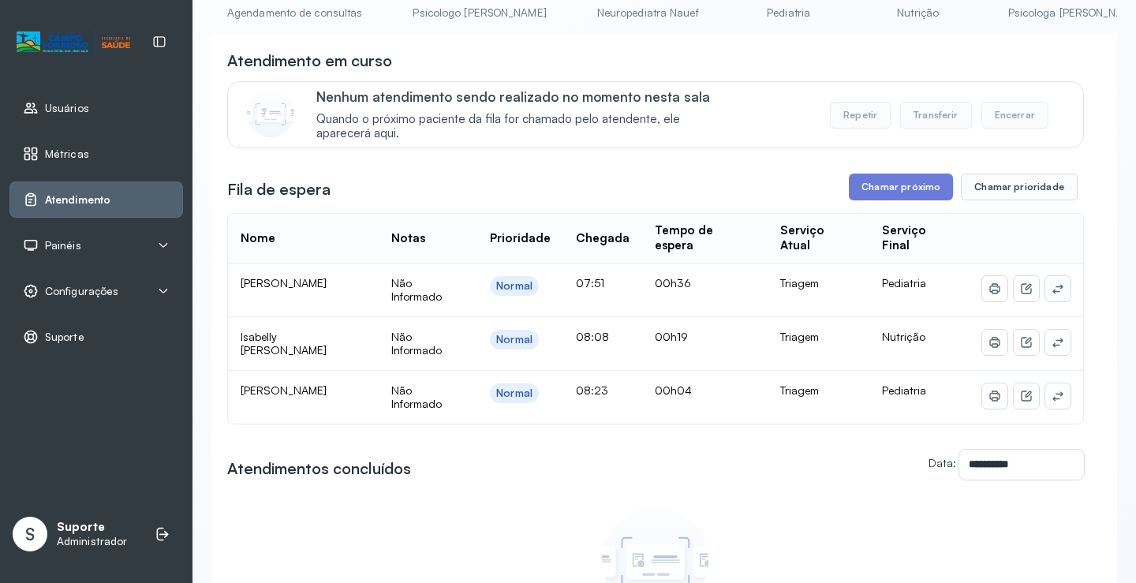
click at [1054, 293] on button at bounding box center [1057, 288] width 25 height 25
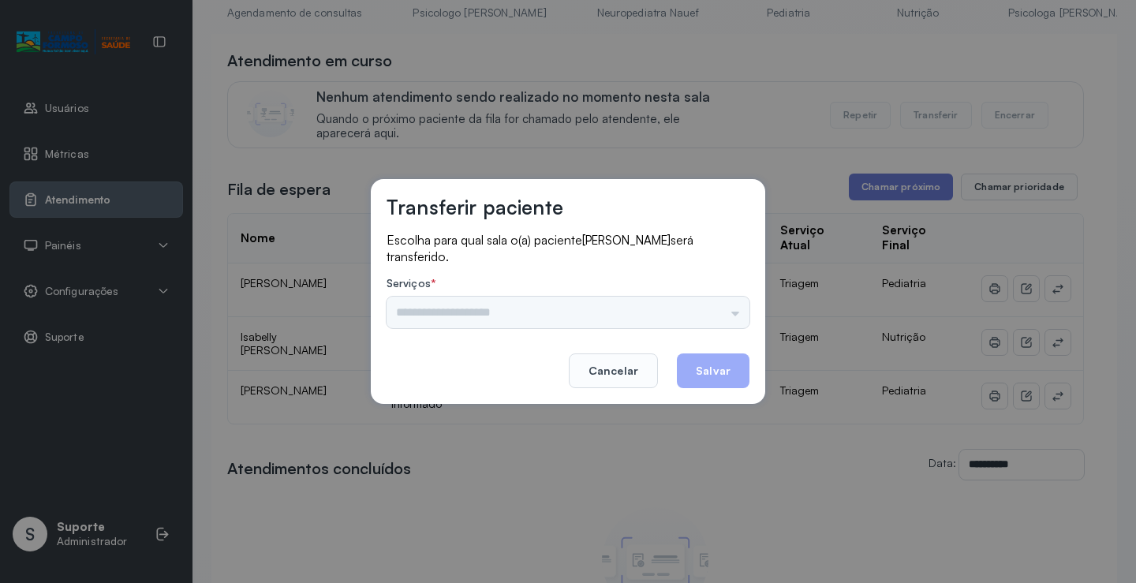
click at [480, 313] on div "Psicologo [PERSON_NAME] Nauef Pediatria Nutrição Psicologa Alana Agendamento de…" at bounding box center [567, 313] width 363 height 32
click at [451, 313] on input "text" at bounding box center [567, 313] width 363 height 32
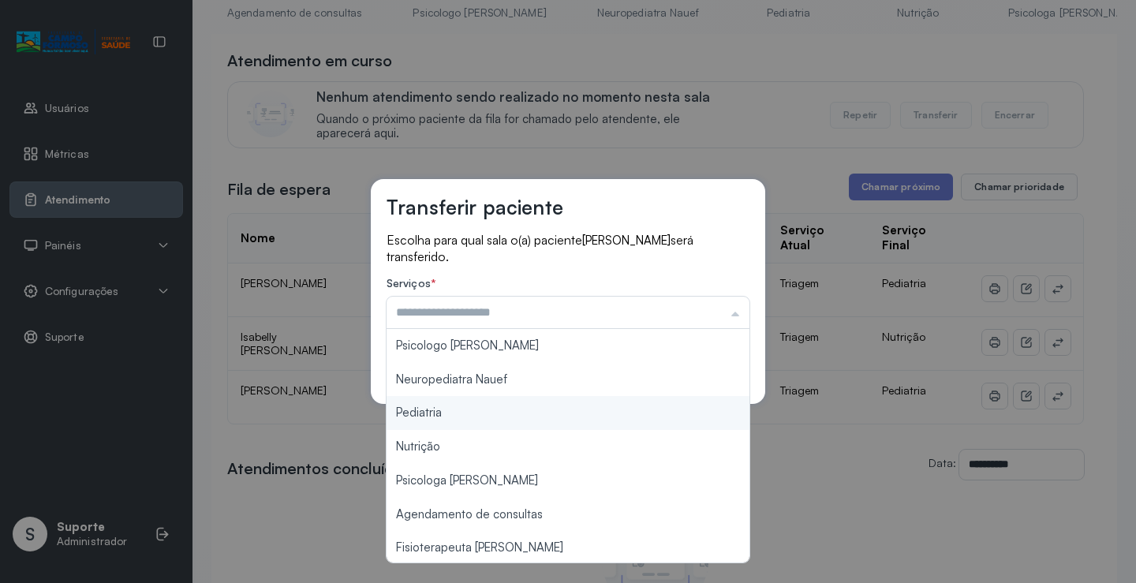
type input "*********"
drag, startPoint x: 419, startPoint y: 408, endPoint x: 599, endPoint y: 355, distance: 187.4
click at [475, 399] on div "Transferir paciente Escolha para qual sala o(a) paciente [PERSON_NAME] será tra…" at bounding box center [568, 291] width 394 height 225
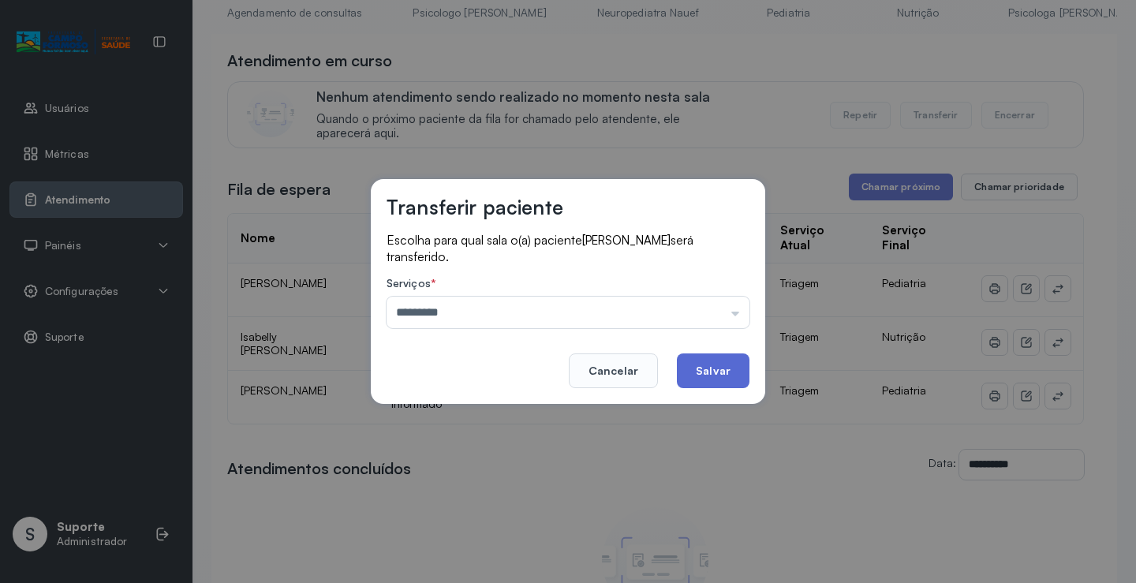
click at [704, 366] on button "Salvar" at bounding box center [713, 370] width 73 height 35
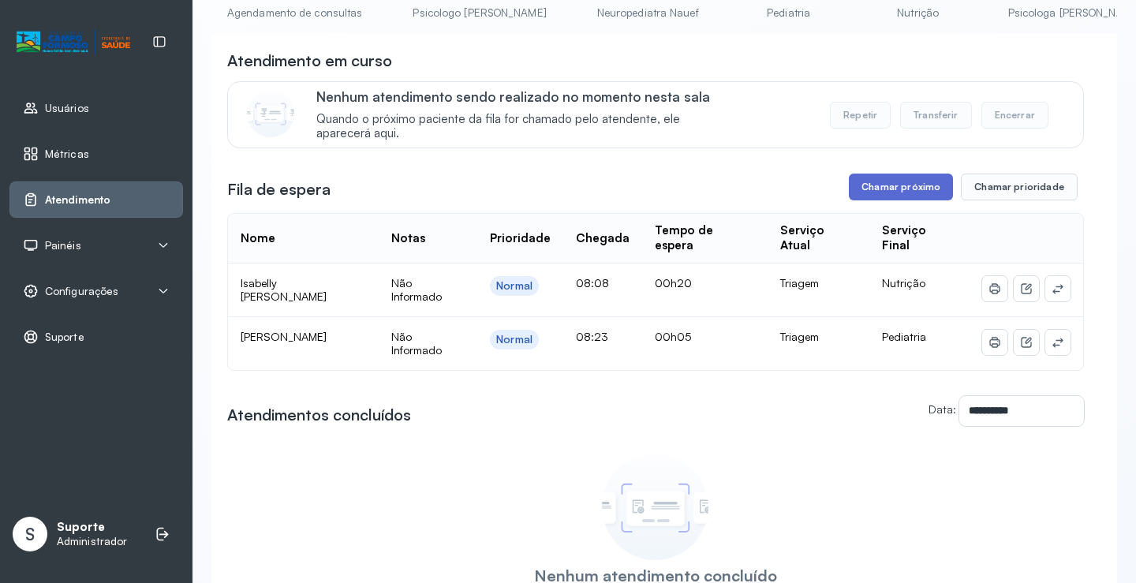
click at [880, 192] on button "Chamar próximo" at bounding box center [901, 187] width 104 height 27
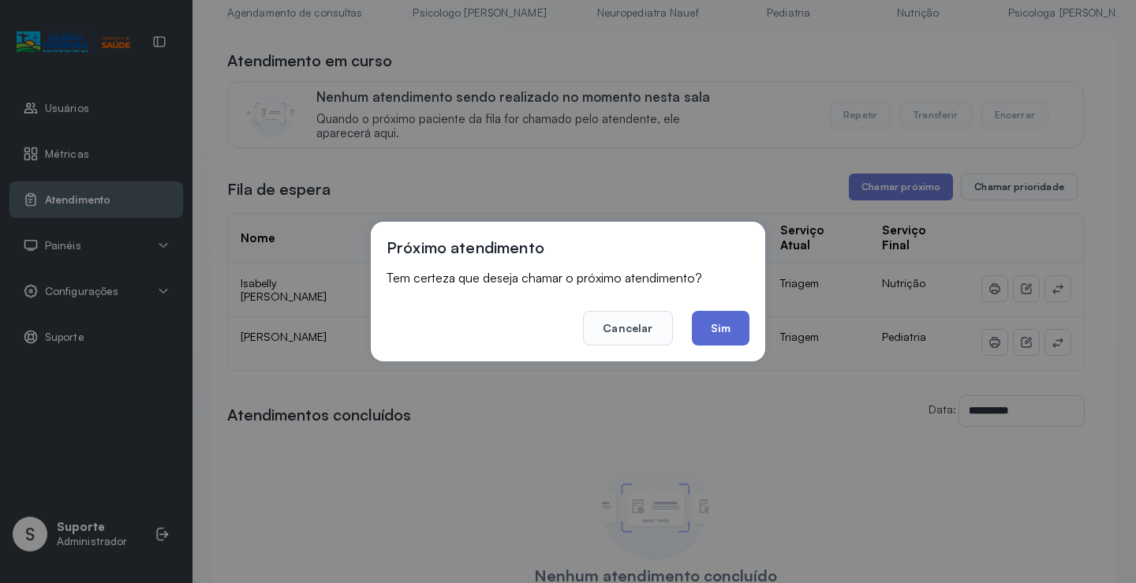
click at [718, 327] on button "Sim" at bounding box center [721, 328] width 58 height 35
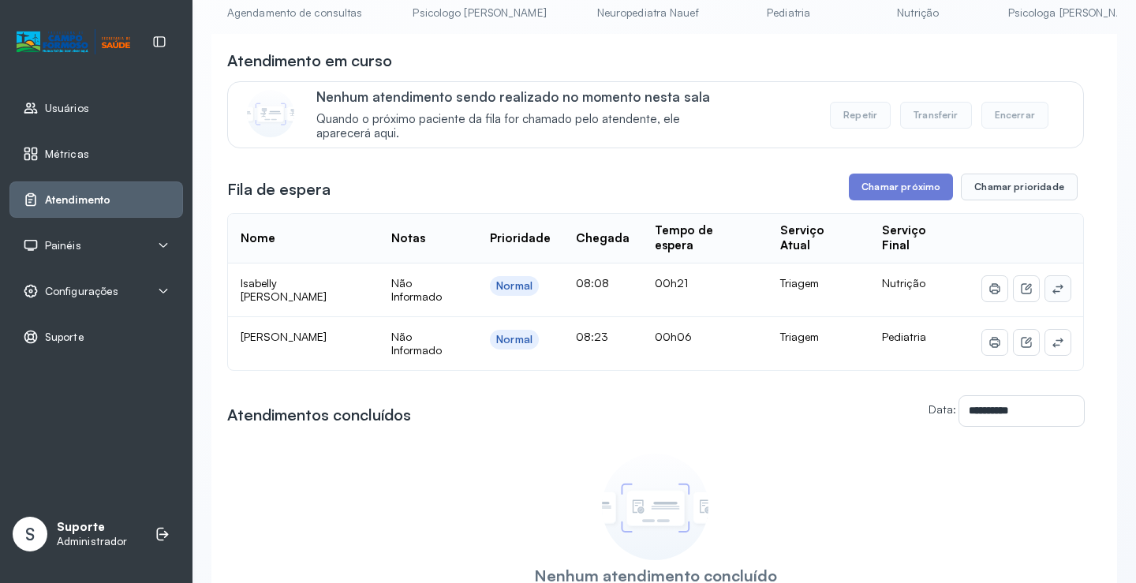
click at [1045, 294] on button at bounding box center [1057, 288] width 25 height 25
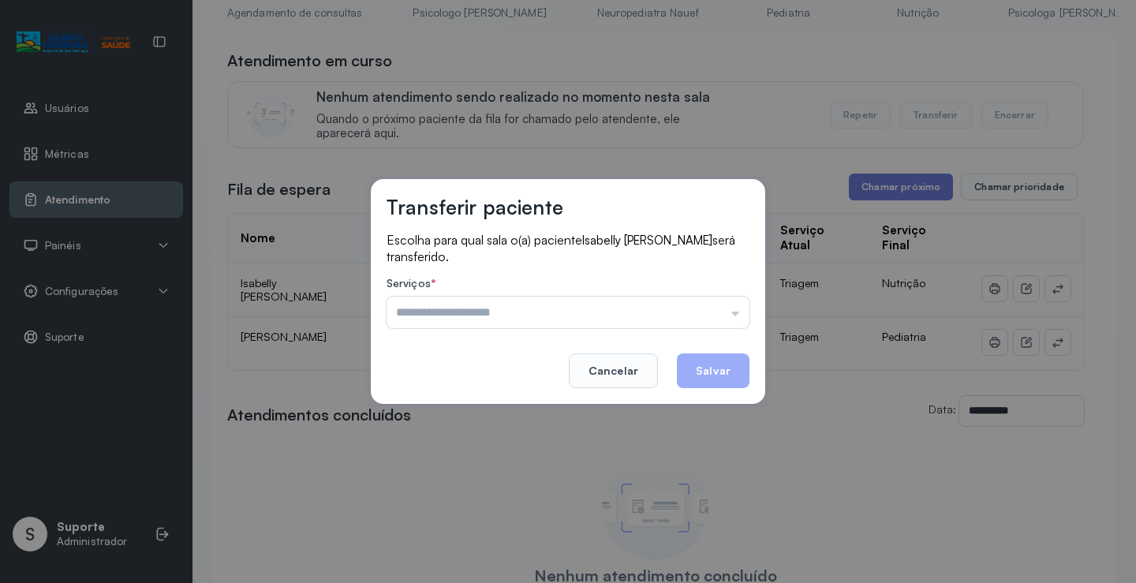
click at [497, 315] on input "text" at bounding box center [567, 313] width 363 height 32
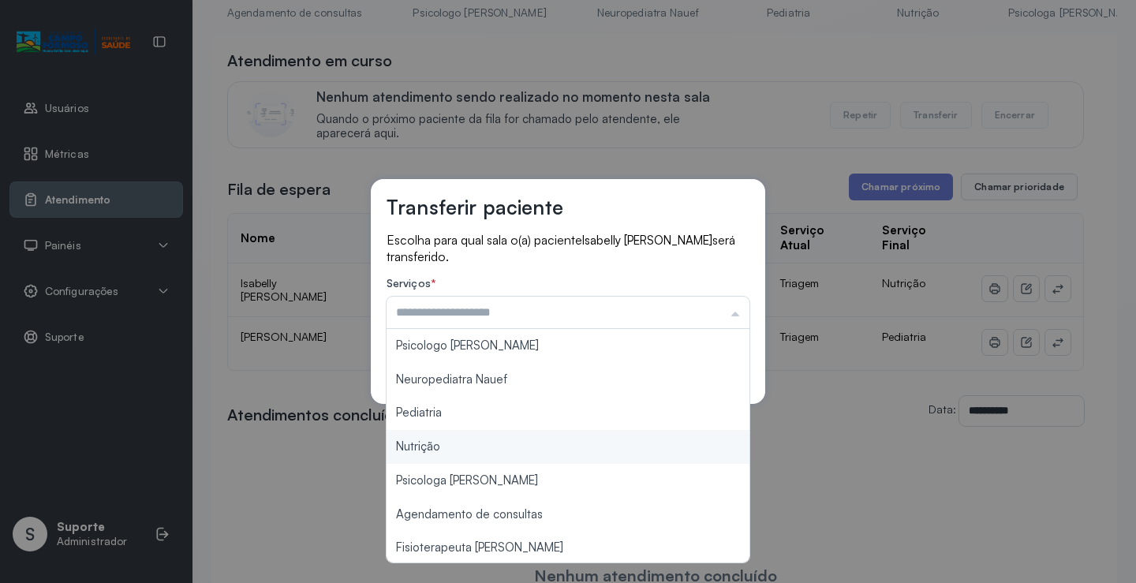
type input "********"
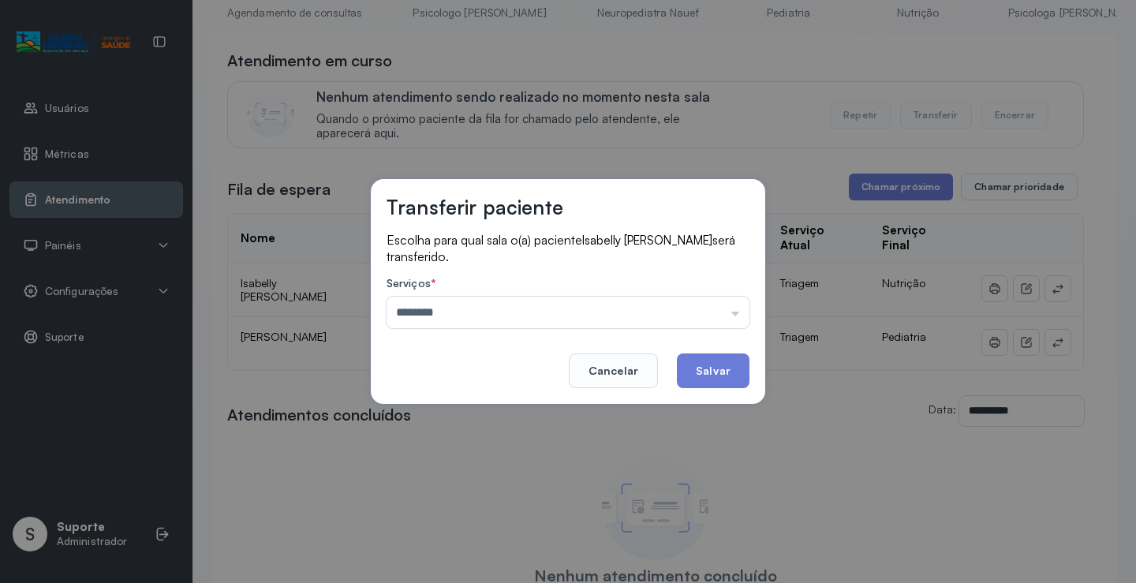
drag, startPoint x: 416, startPoint y: 446, endPoint x: 555, endPoint y: 407, distance: 144.3
click at [416, 446] on div "Transferir paciente Escolha para qual sala o(a) paciente [PERSON_NAME] será tra…" at bounding box center [568, 291] width 1136 height 583
click at [736, 369] on button "Salvar" at bounding box center [713, 370] width 73 height 35
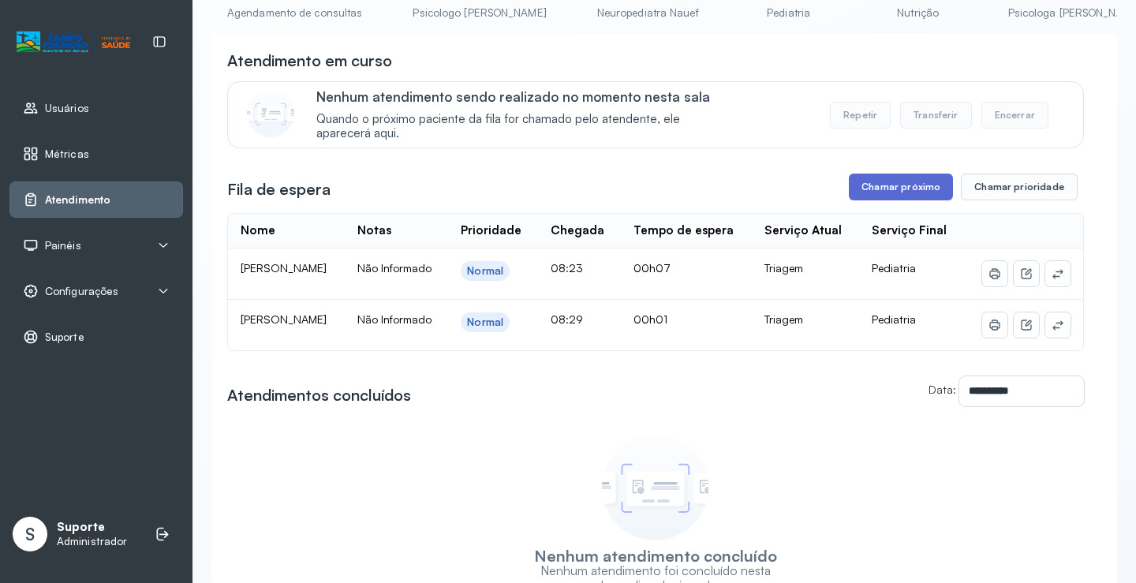
click at [853, 188] on button "Chamar próximo" at bounding box center [901, 187] width 104 height 27
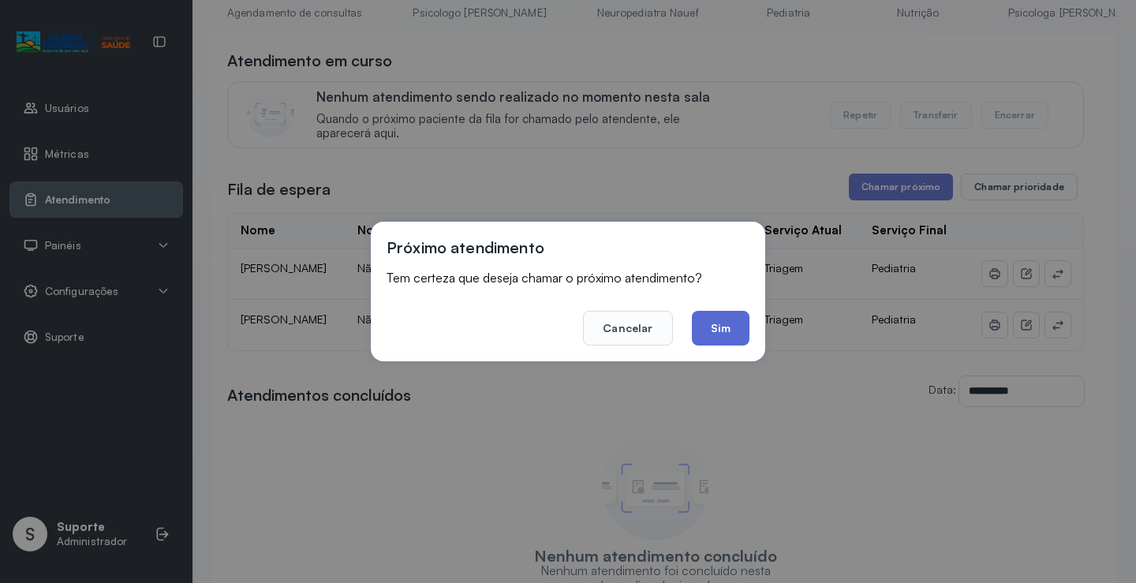
click at [738, 315] on button "Sim" at bounding box center [721, 328] width 58 height 35
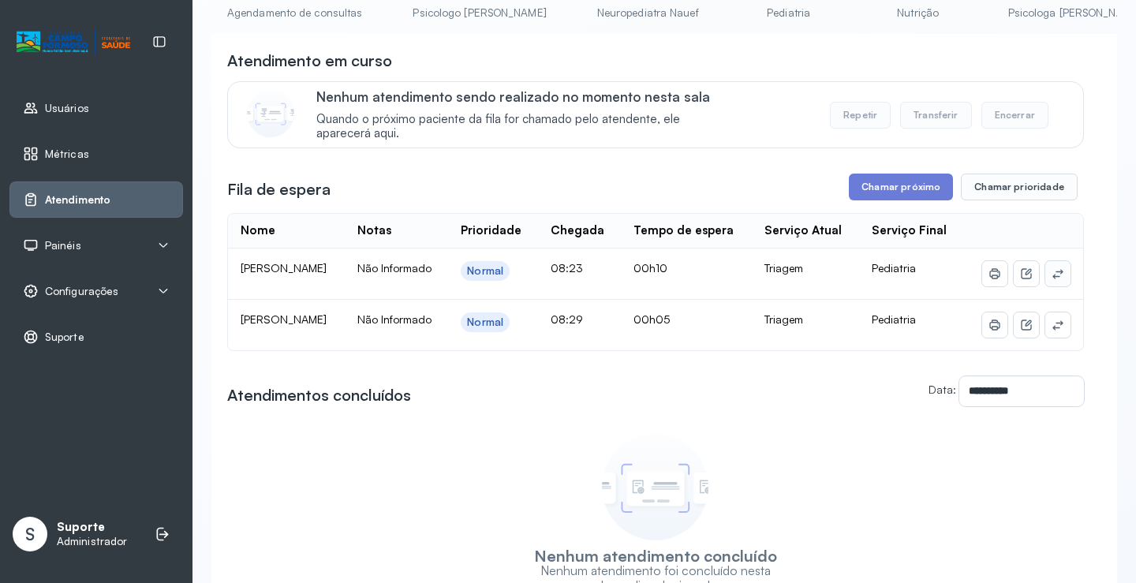
click at [1045, 286] on button at bounding box center [1057, 273] width 25 height 25
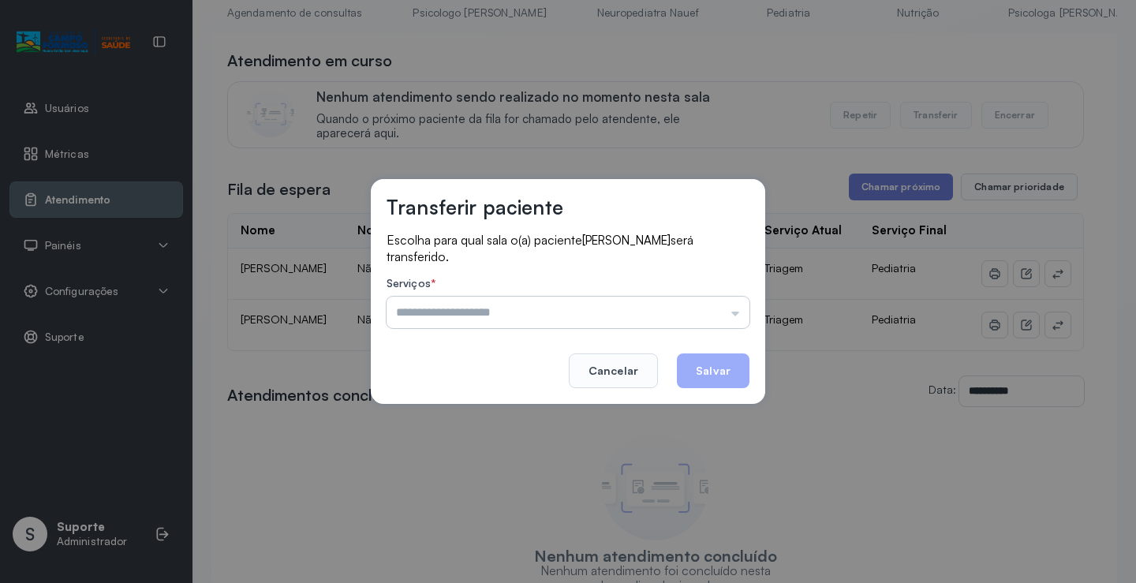
click at [490, 318] on input "text" at bounding box center [567, 313] width 363 height 32
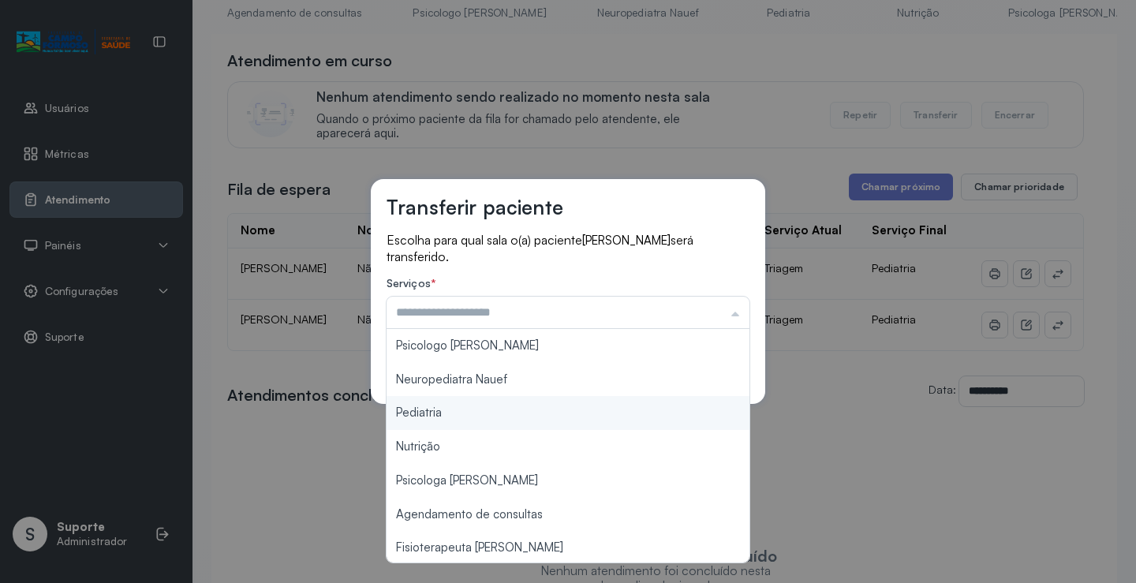
type input "*********"
click at [417, 412] on div "Transferir paciente Escolha para qual sala o(a) paciente [PERSON_NAME] será tra…" at bounding box center [568, 291] width 1136 height 583
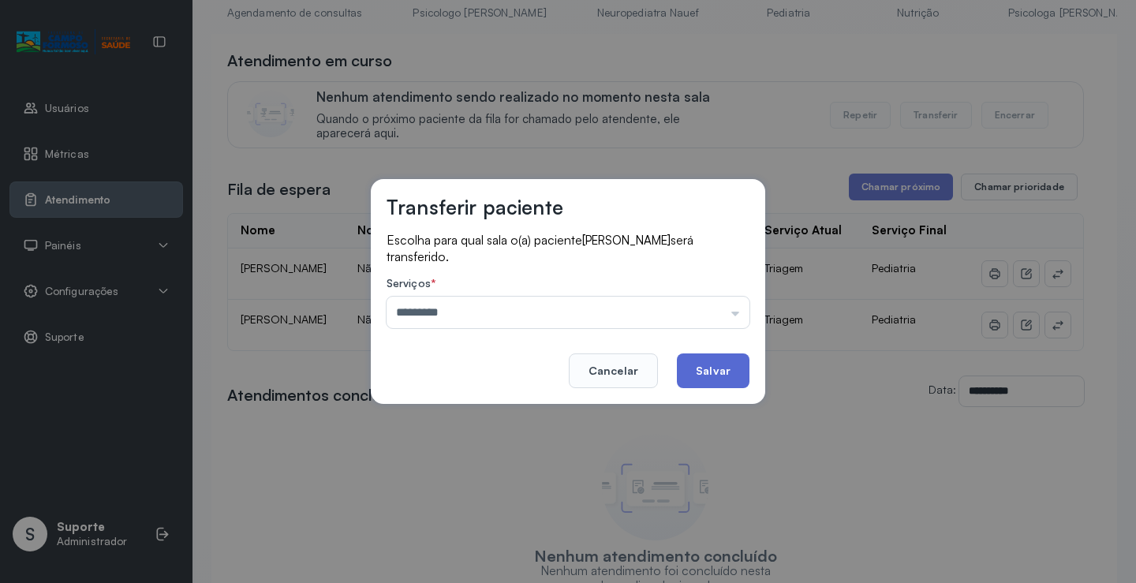
click at [727, 370] on button "Salvar" at bounding box center [713, 370] width 73 height 35
